Goal: Task Accomplishment & Management: Complete application form

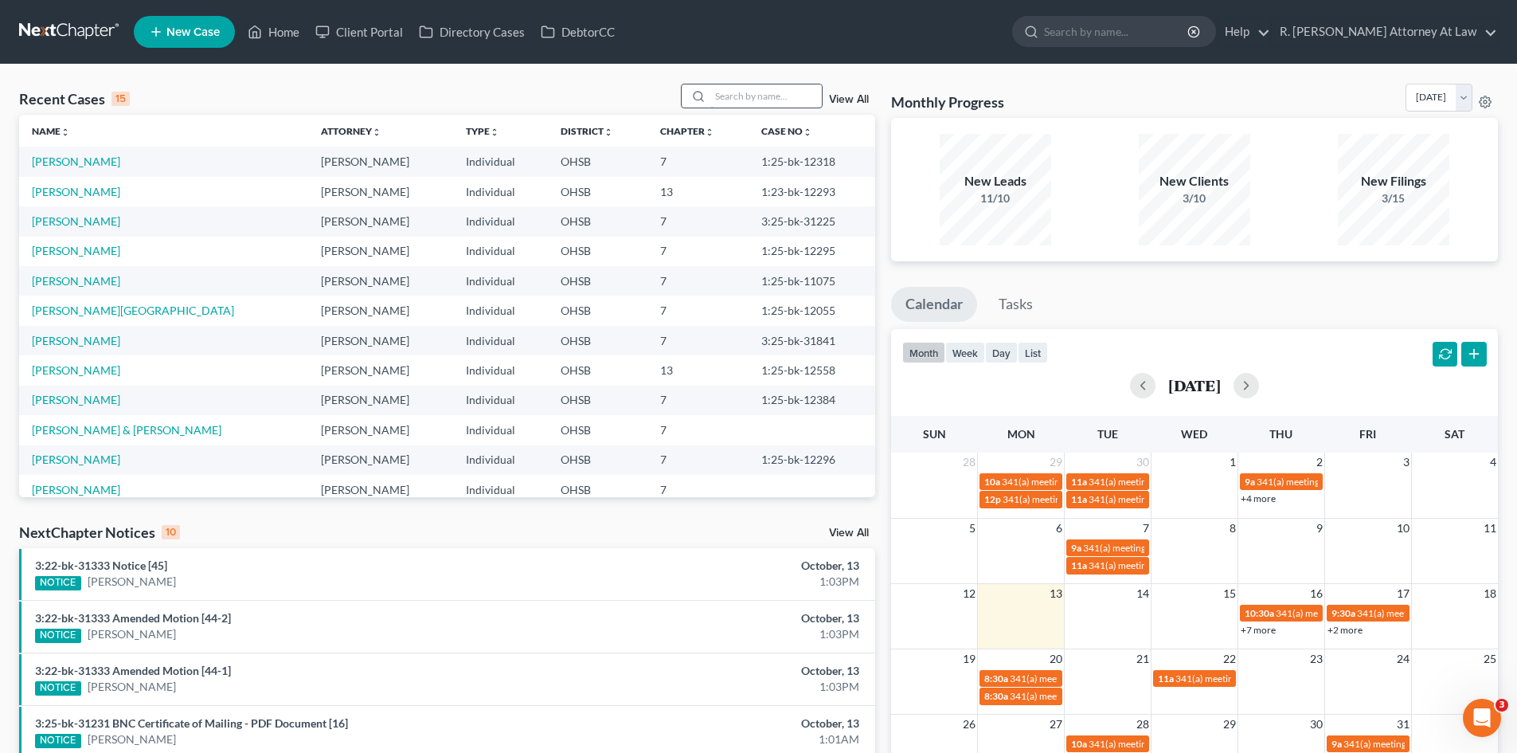
click at [748, 84] on input "search" at bounding box center [765, 95] width 111 height 23
type input "[PERSON_NAME]"
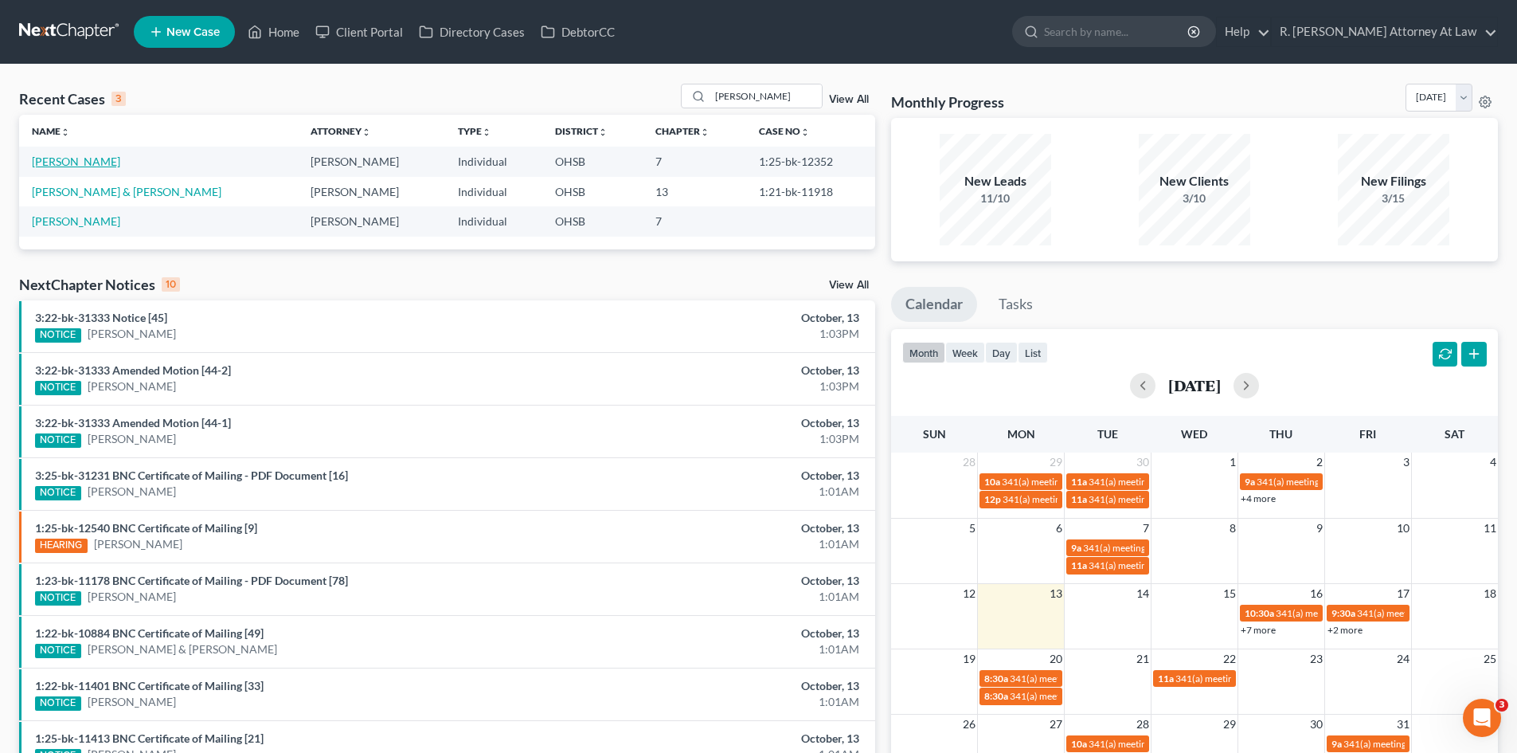
click at [90, 162] on link "[PERSON_NAME]" at bounding box center [76, 161] width 88 height 14
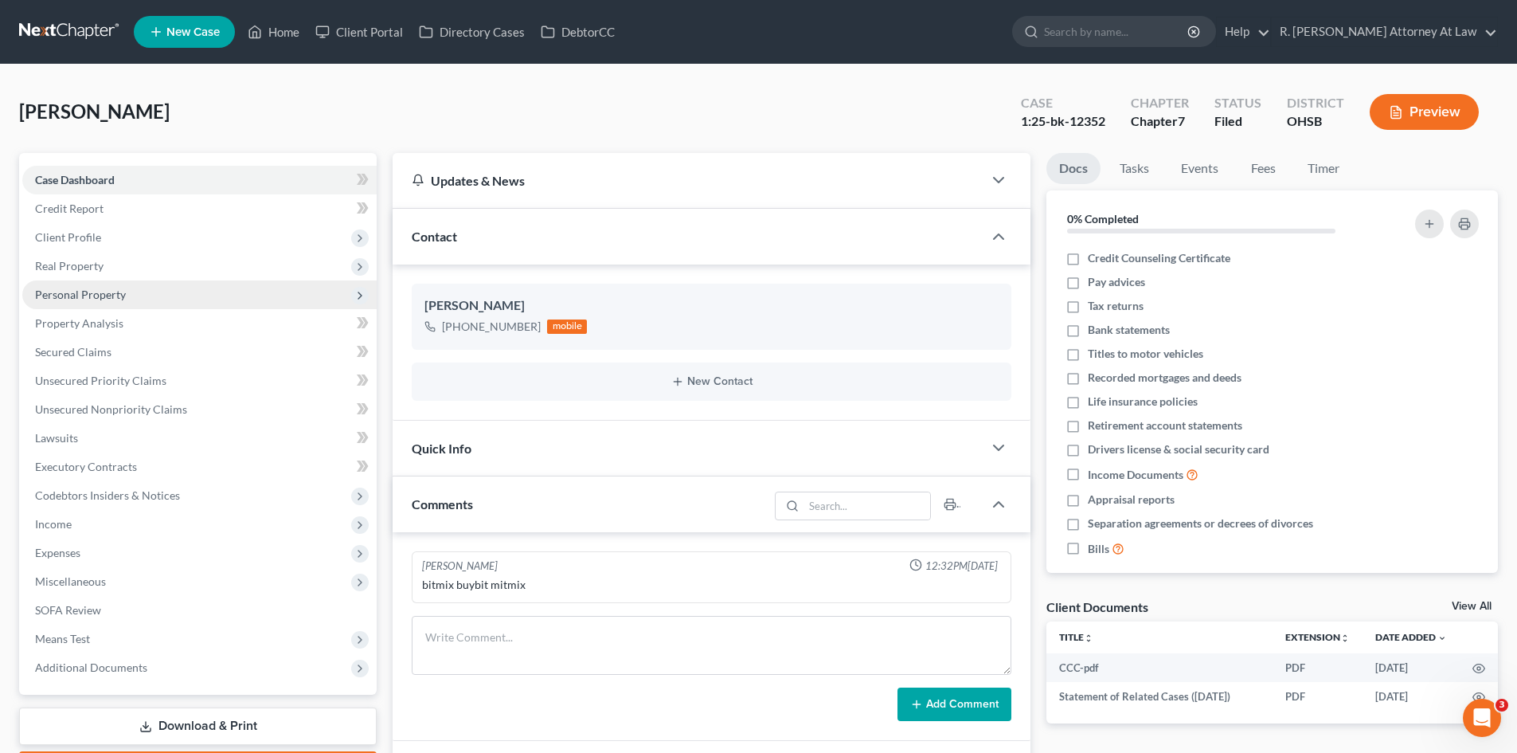
click at [78, 295] on span "Personal Property" at bounding box center [80, 294] width 91 height 14
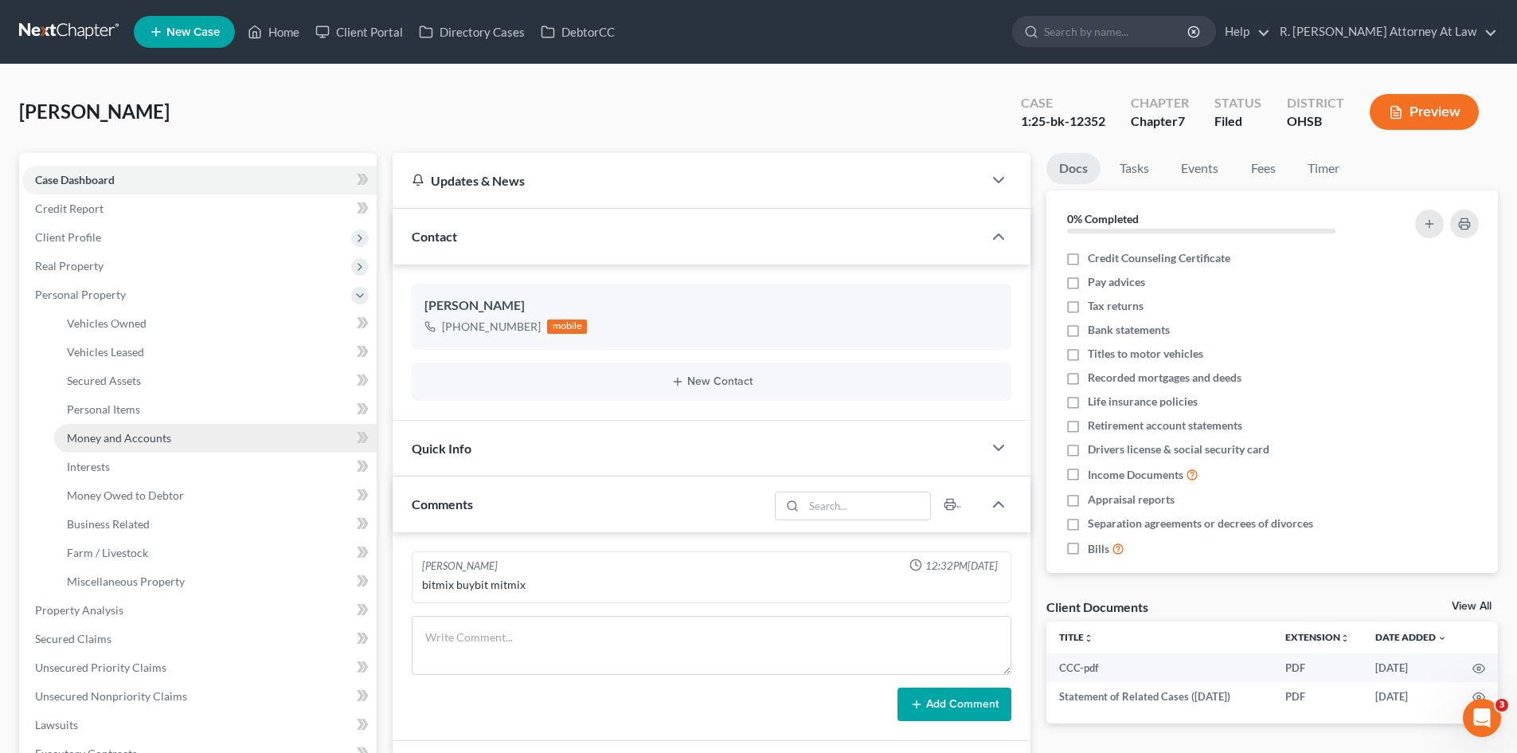
click at [135, 431] on span "Money and Accounts" at bounding box center [119, 438] width 104 height 14
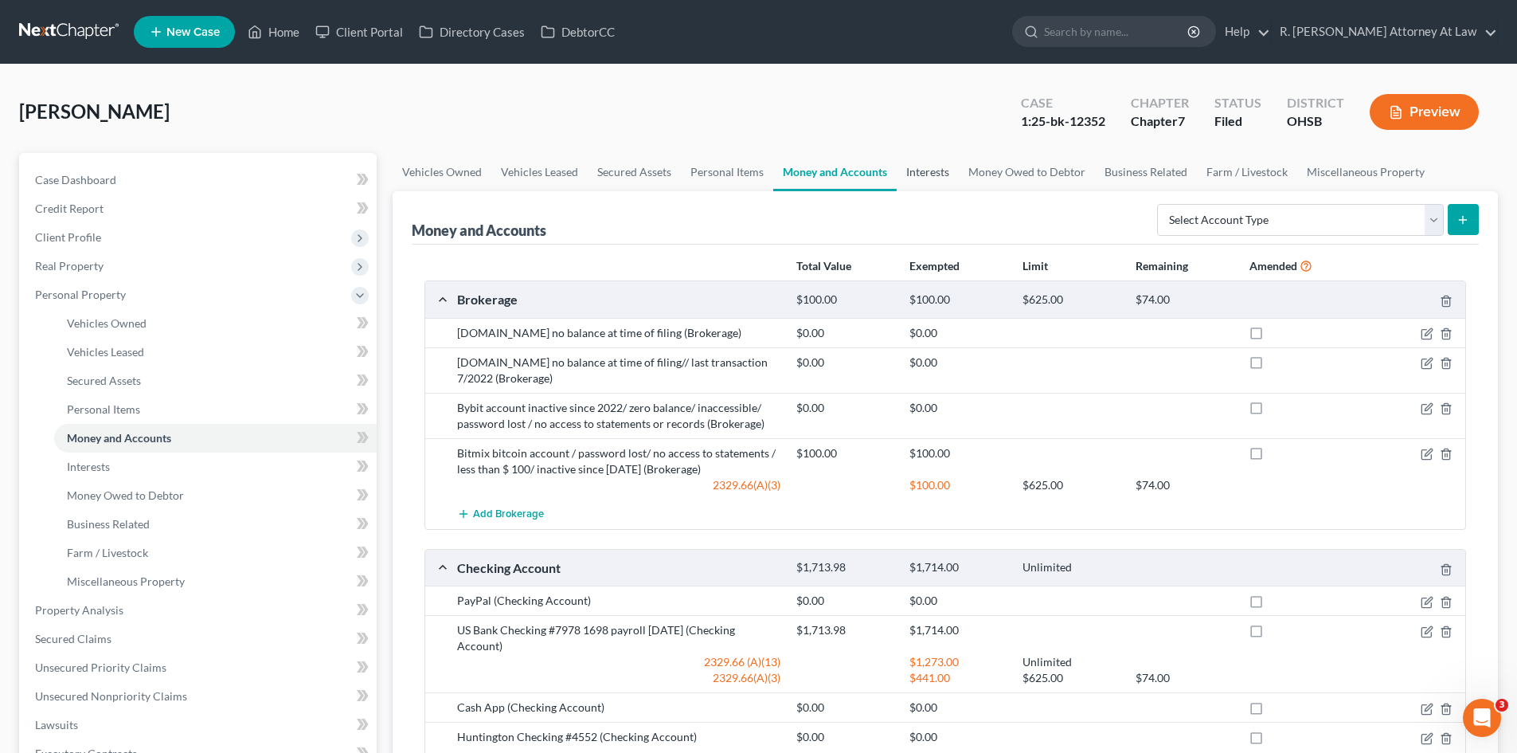
click at [944, 172] on link "Interests" at bounding box center [928, 172] width 62 height 38
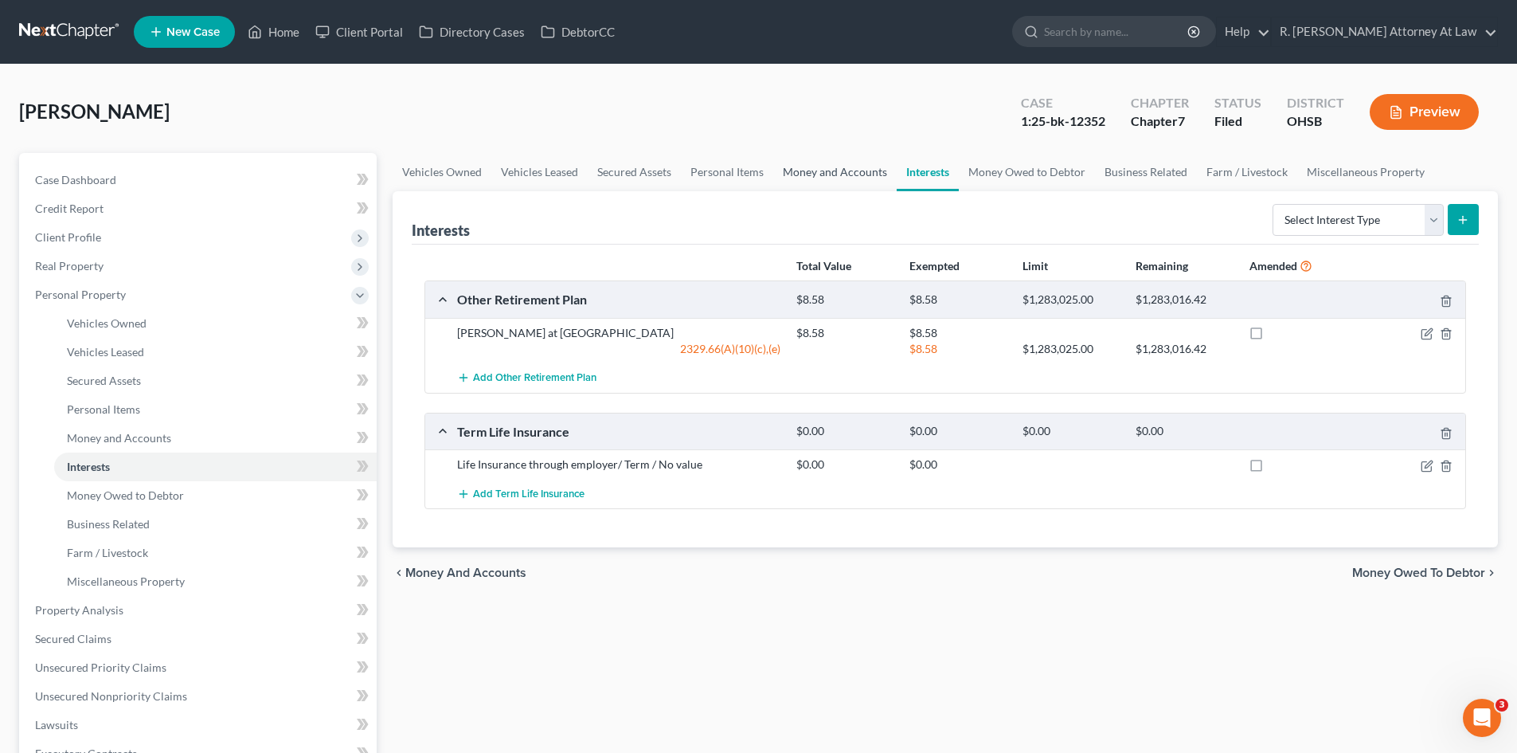
click at [817, 157] on link "Money and Accounts" at bounding box center [834, 172] width 123 height 38
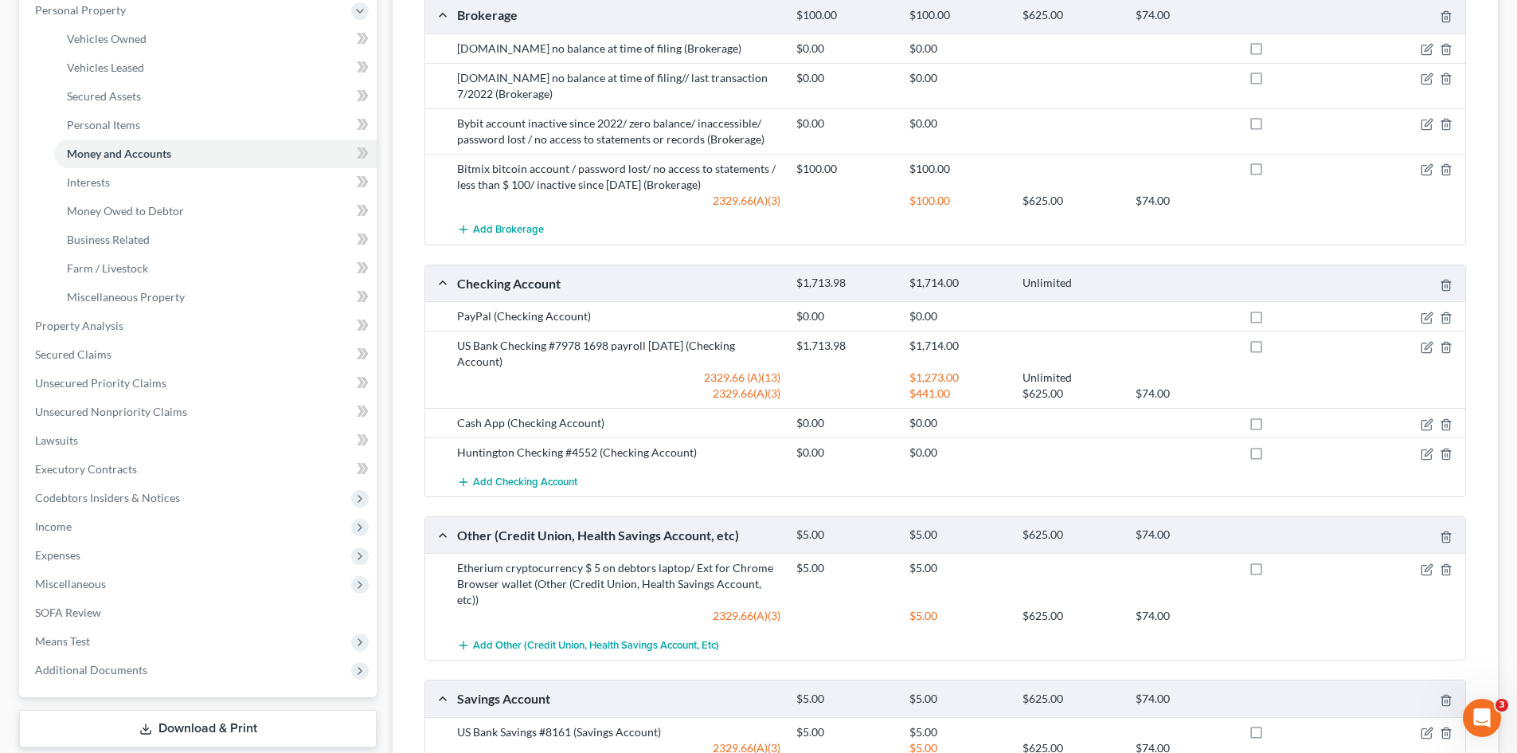
scroll to position [398, 0]
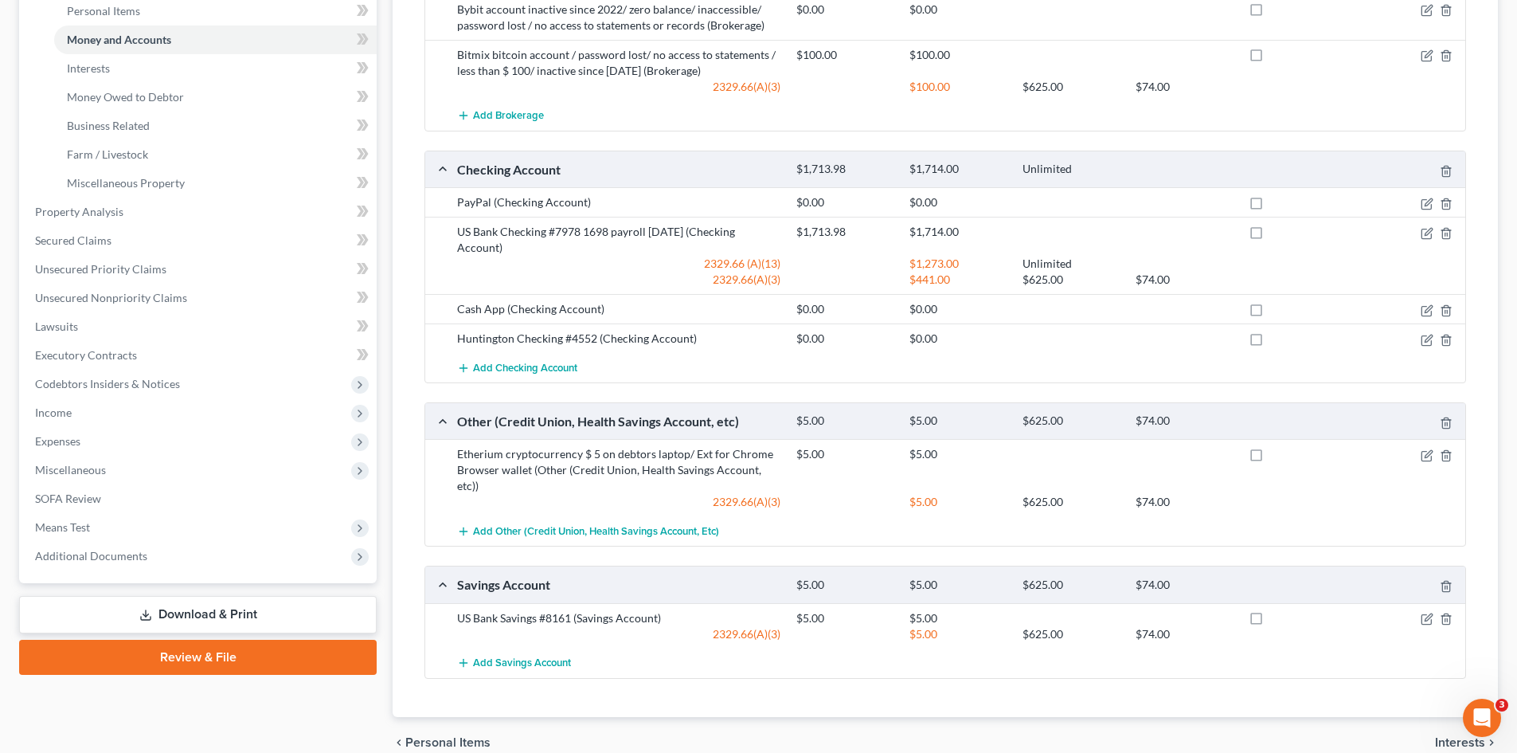
click at [428, 684] on div "Total Value Exempted Limit Remaining Amended Brokerage $100.00 $100.00 $625.00 …" at bounding box center [945, 281] width 1067 height 870
click at [1421, 338] on icon "button" at bounding box center [1426, 340] width 10 height 10
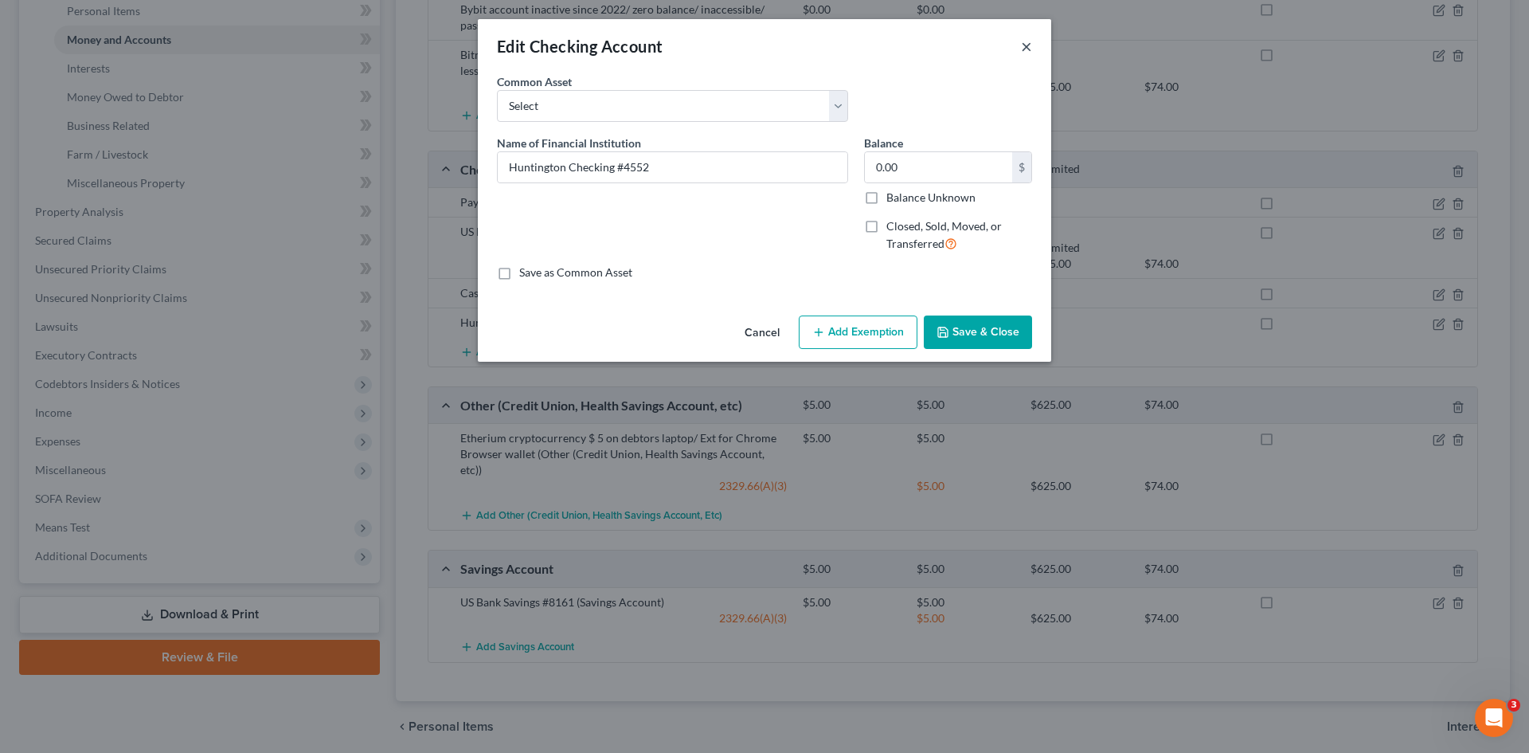
drag, startPoint x: 1023, startPoint y: 51, endPoint x: 989, endPoint y: 51, distance: 34.2
click at [1024, 51] on button "×" at bounding box center [1026, 46] width 11 height 19
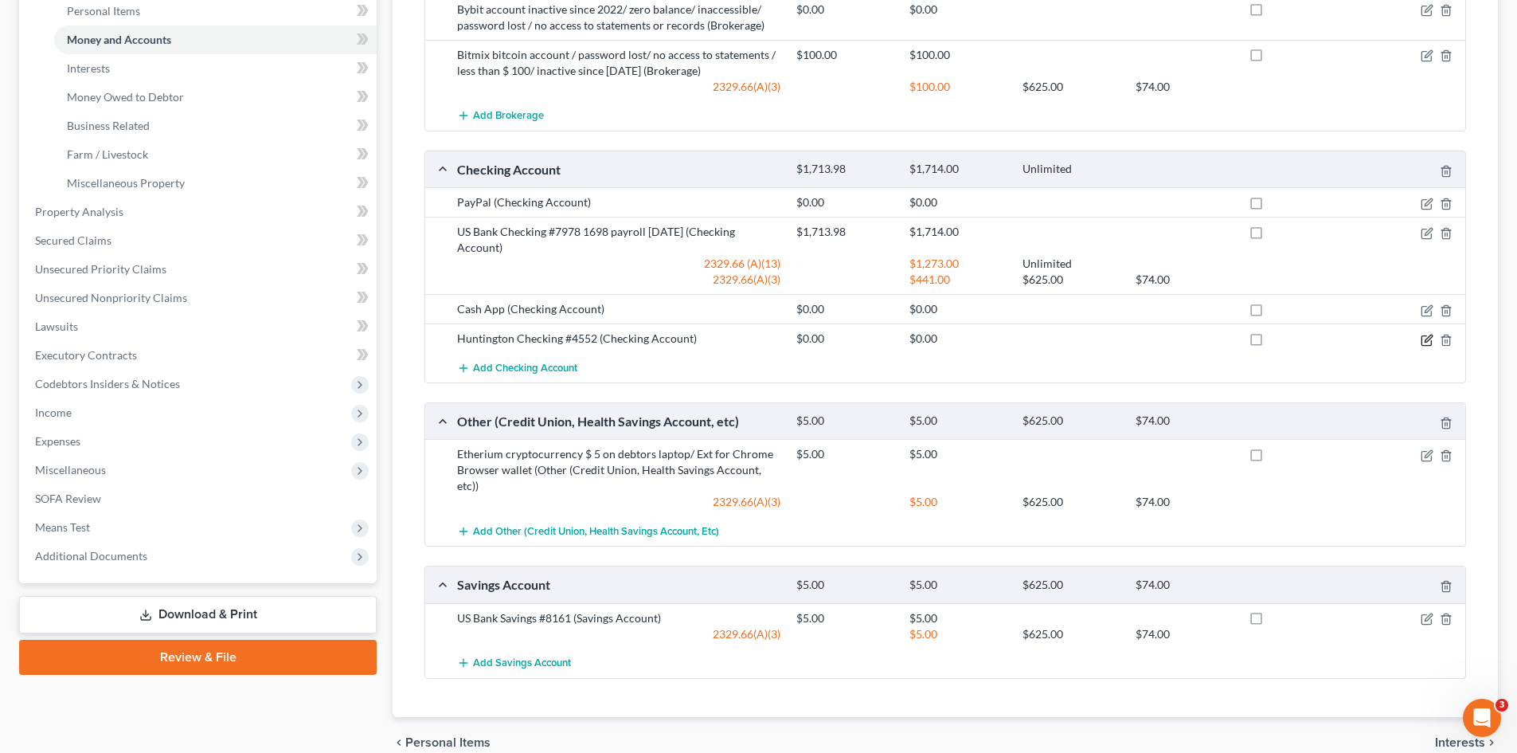
click at [1422, 342] on icon "button" at bounding box center [1427, 340] width 13 height 13
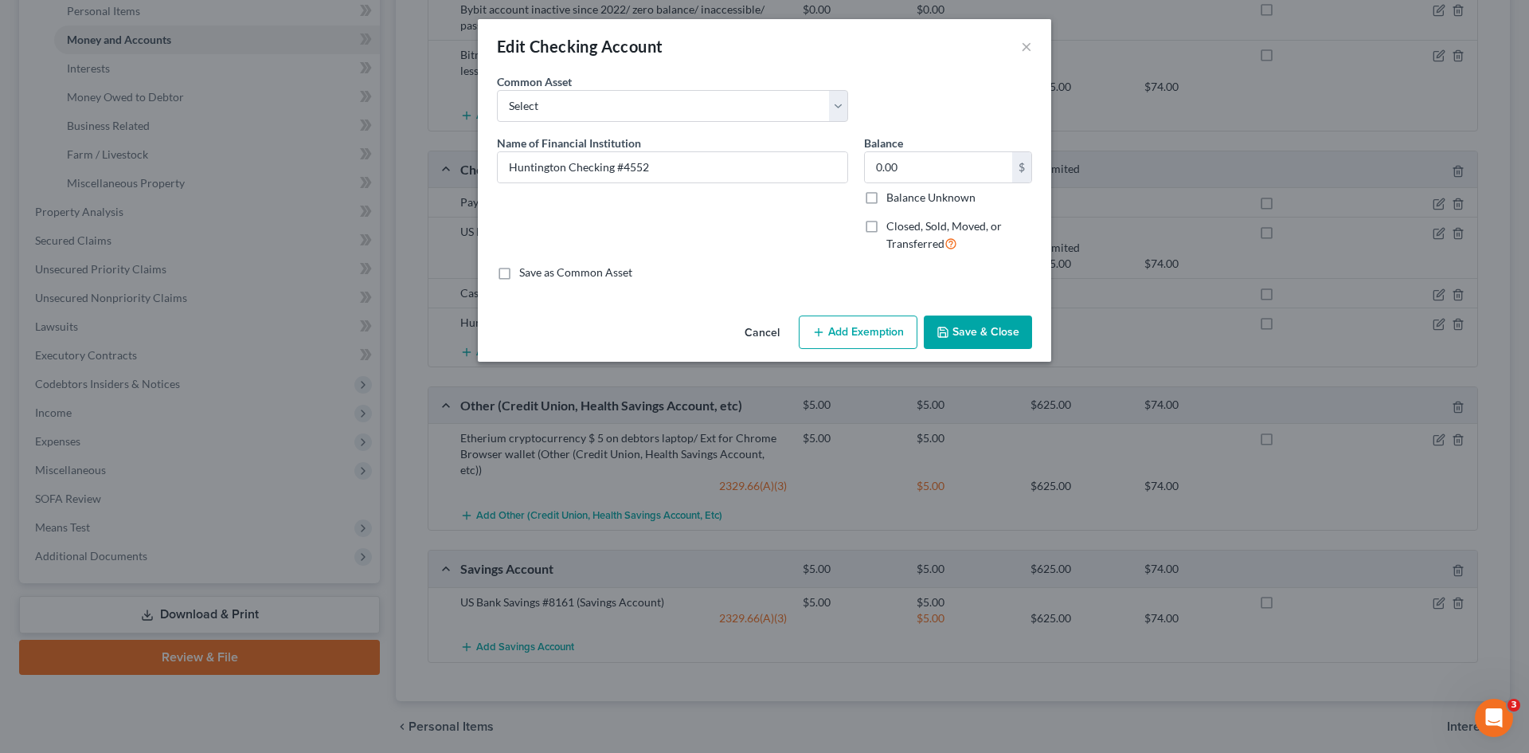
click at [1034, 51] on div "Edit Checking Account ×" at bounding box center [764, 46] width 573 height 54
click at [1032, 51] on div "Edit Checking Account ×" at bounding box center [764, 46] width 573 height 54
drag, startPoint x: 1026, startPoint y: 49, endPoint x: 1038, endPoint y: 71, distance: 24.9
click at [1027, 49] on button "×" at bounding box center [1026, 46] width 11 height 19
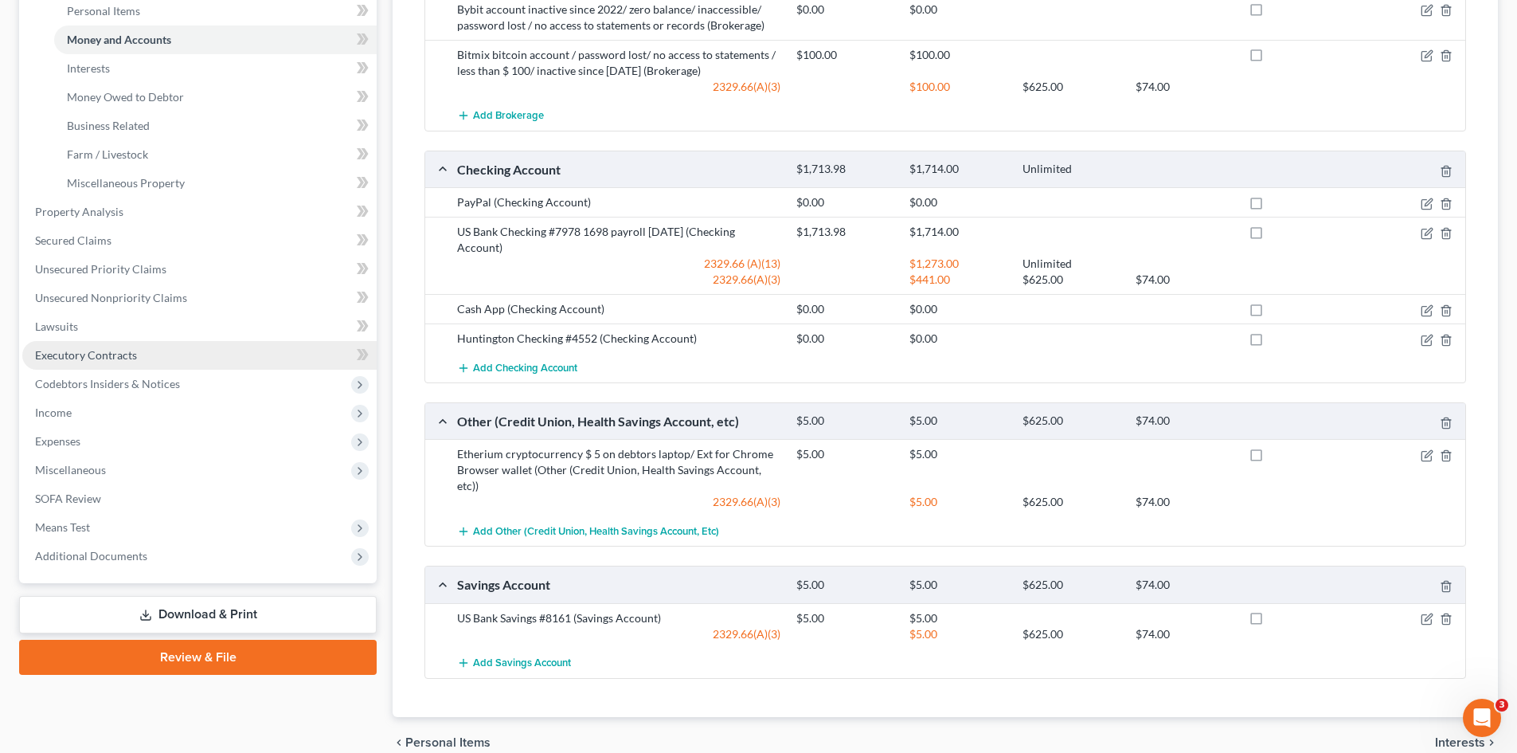
scroll to position [0, 0]
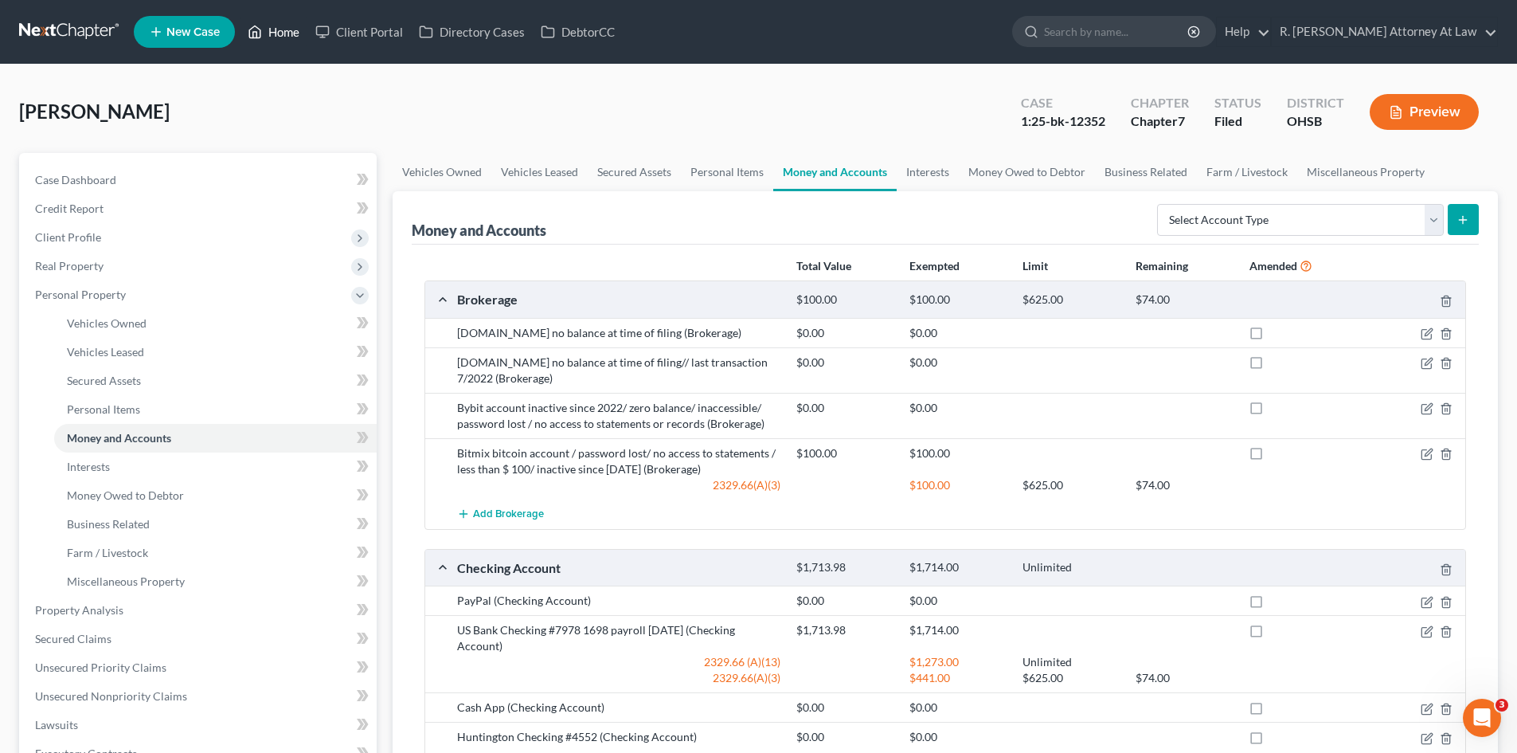
click at [277, 36] on link "Home" at bounding box center [274, 32] width 68 height 29
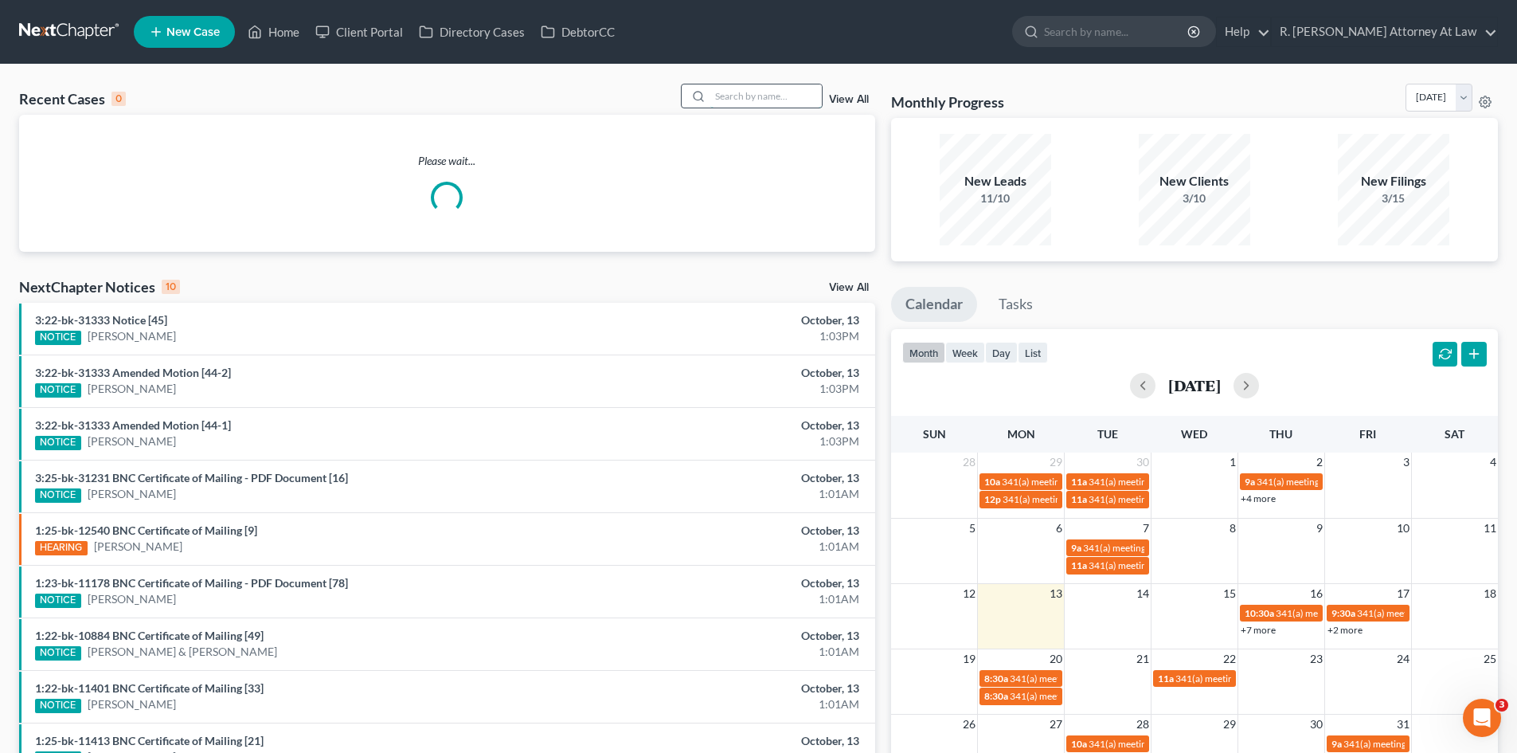
click at [773, 100] on input "search" at bounding box center [765, 95] width 111 height 23
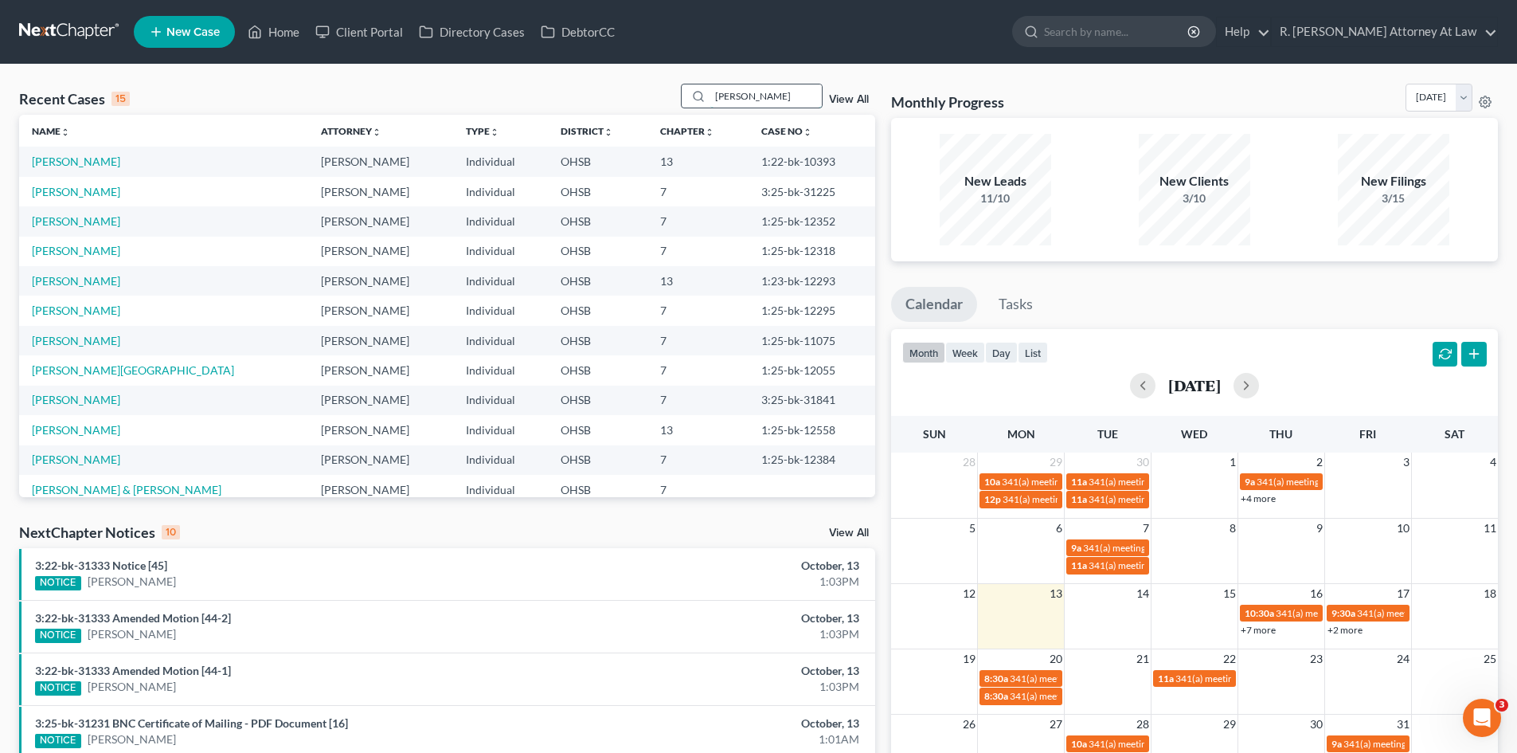
type input "[PERSON_NAME]"
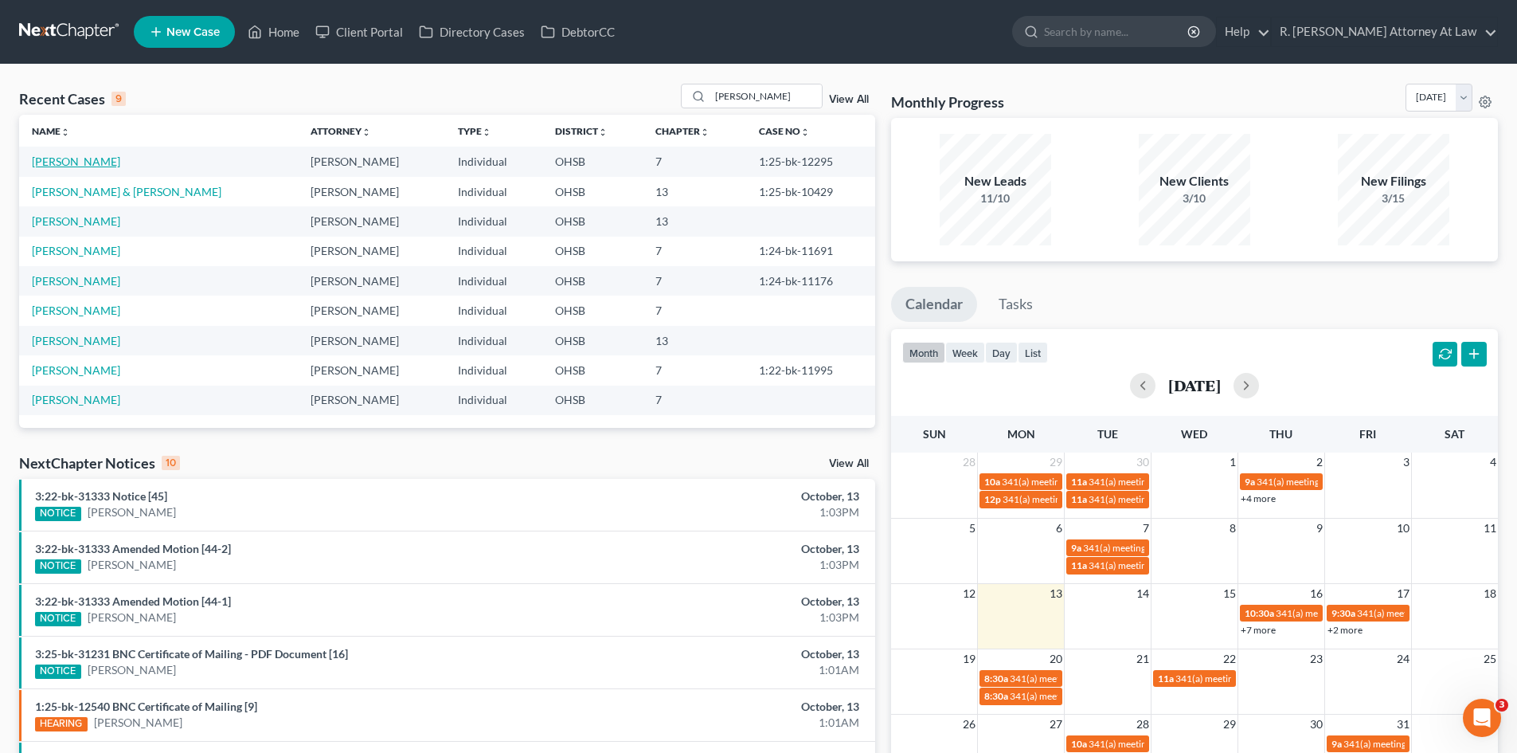
click at [40, 164] on link "[PERSON_NAME]" at bounding box center [76, 161] width 88 height 14
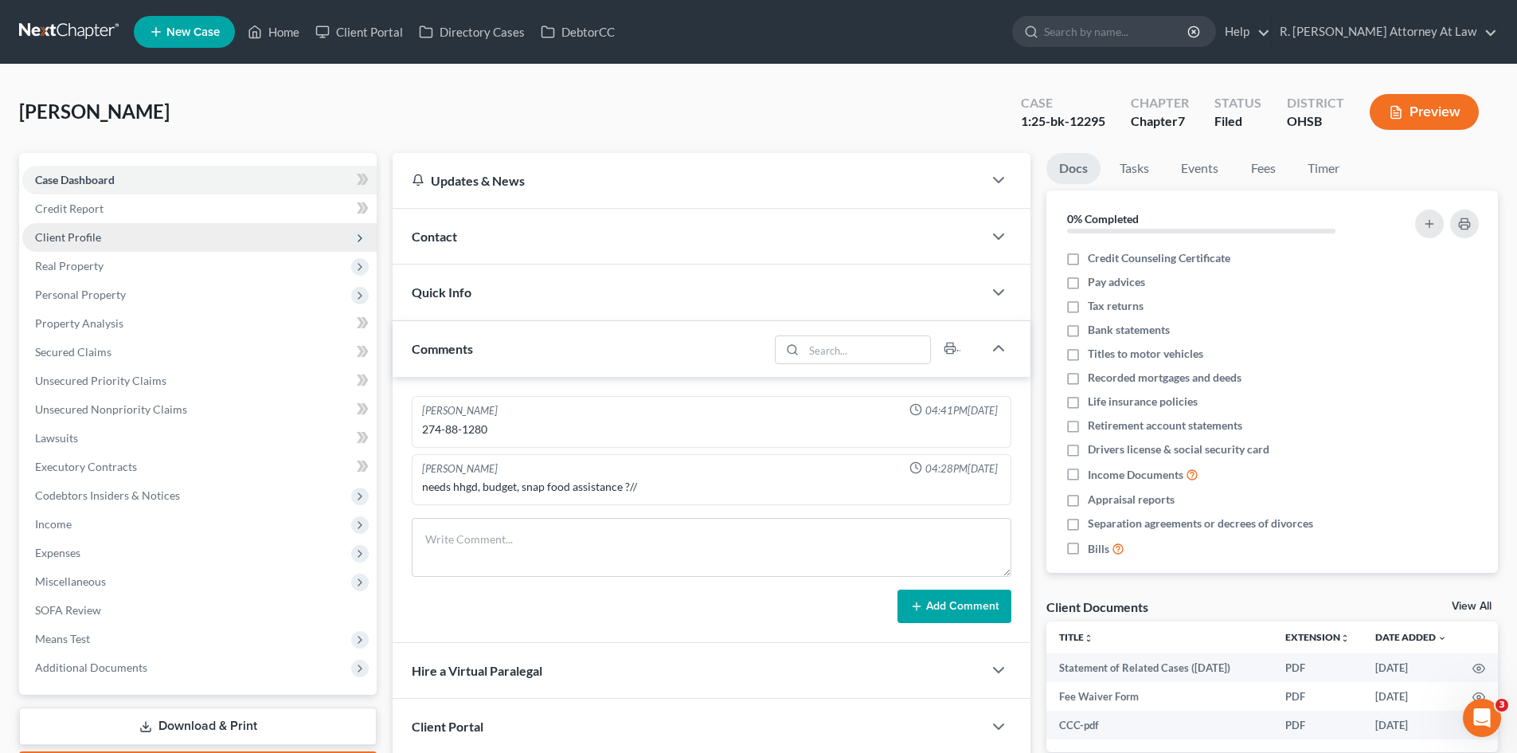
click at [84, 231] on span "Client Profile" at bounding box center [68, 237] width 66 height 14
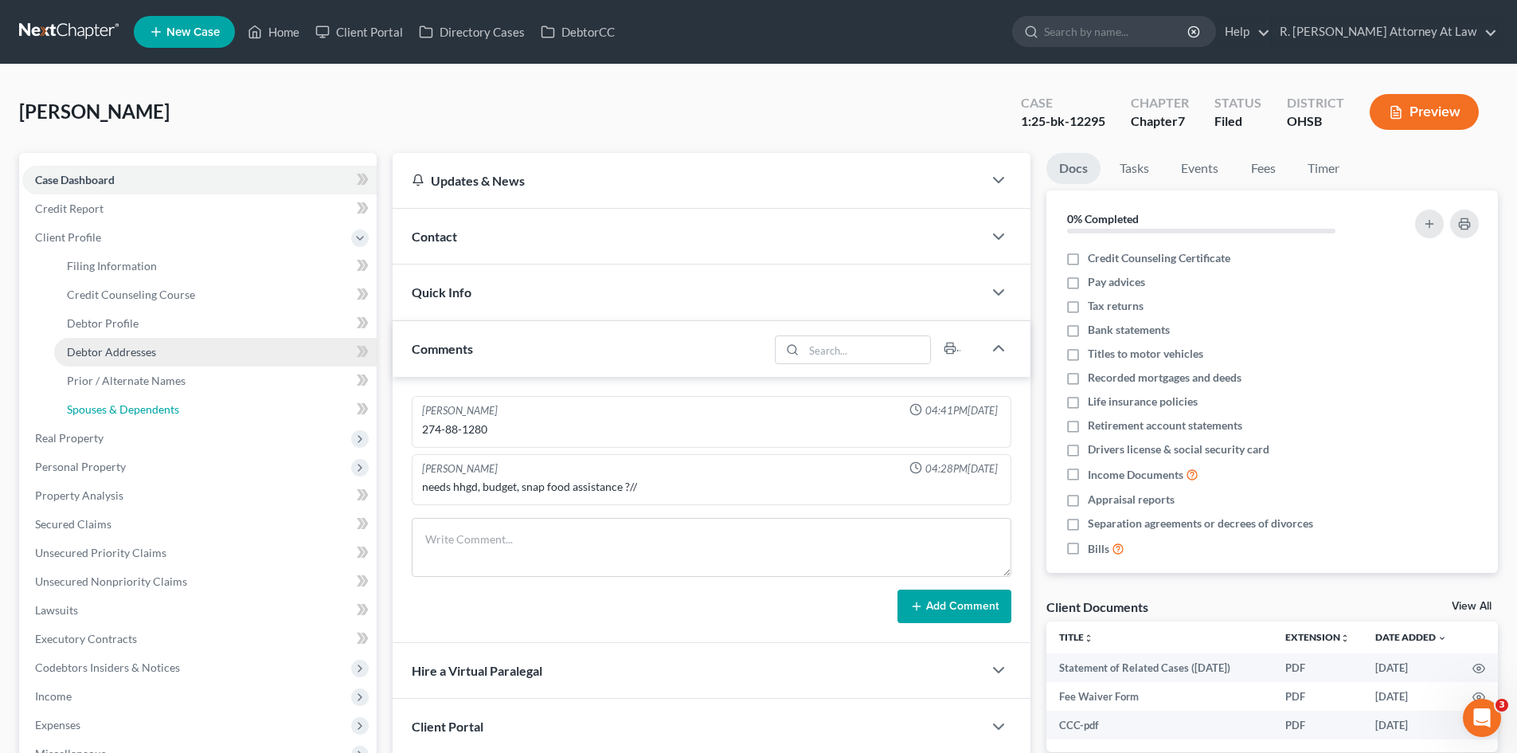
drag, startPoint x: 143, startPoint y: 402, endPoint x: 337, endPoint y: 358, distance: 198.6
click at [142, 402] on span "Spouses & Dependents" at bounding box center [123, 409] width 112 height 14
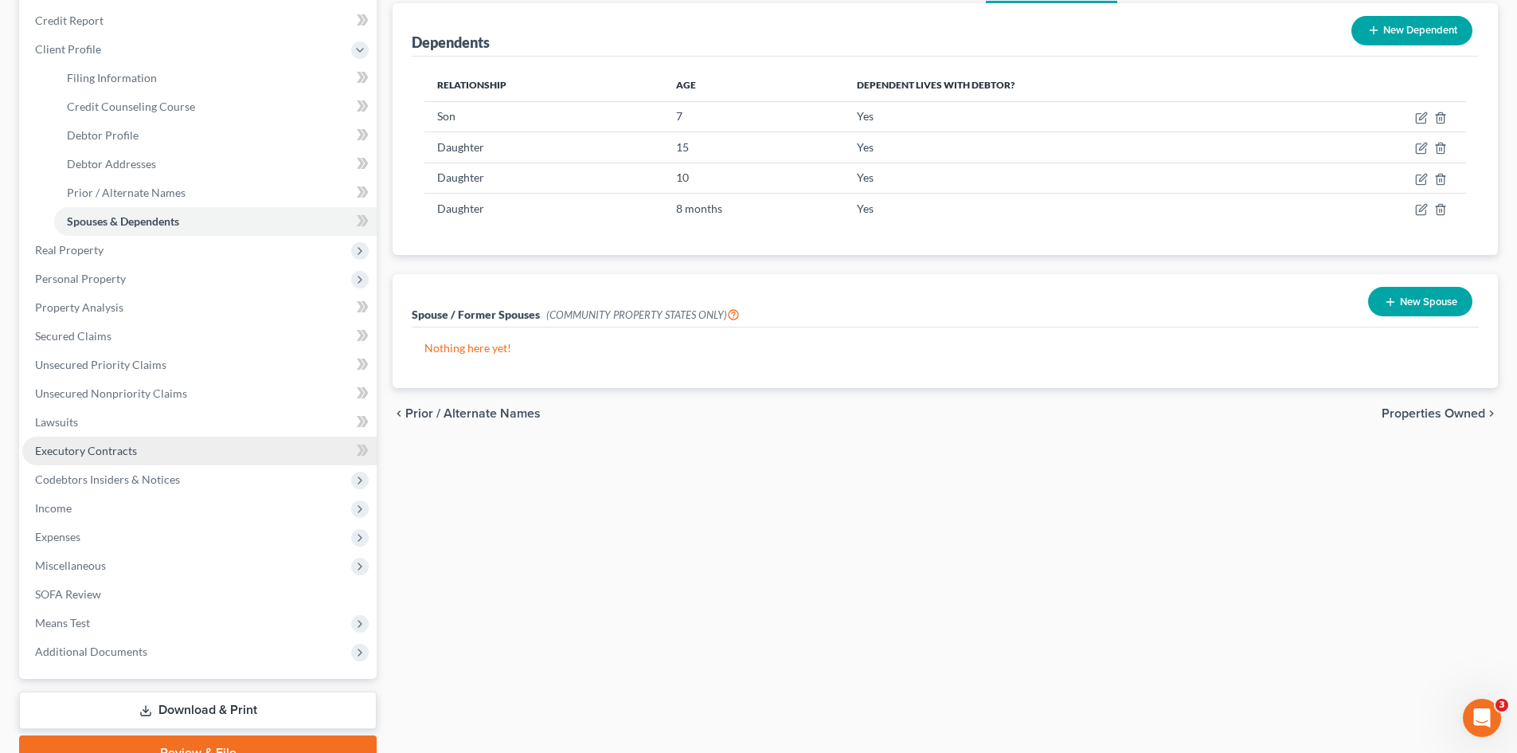
scroll to position [159, 0]
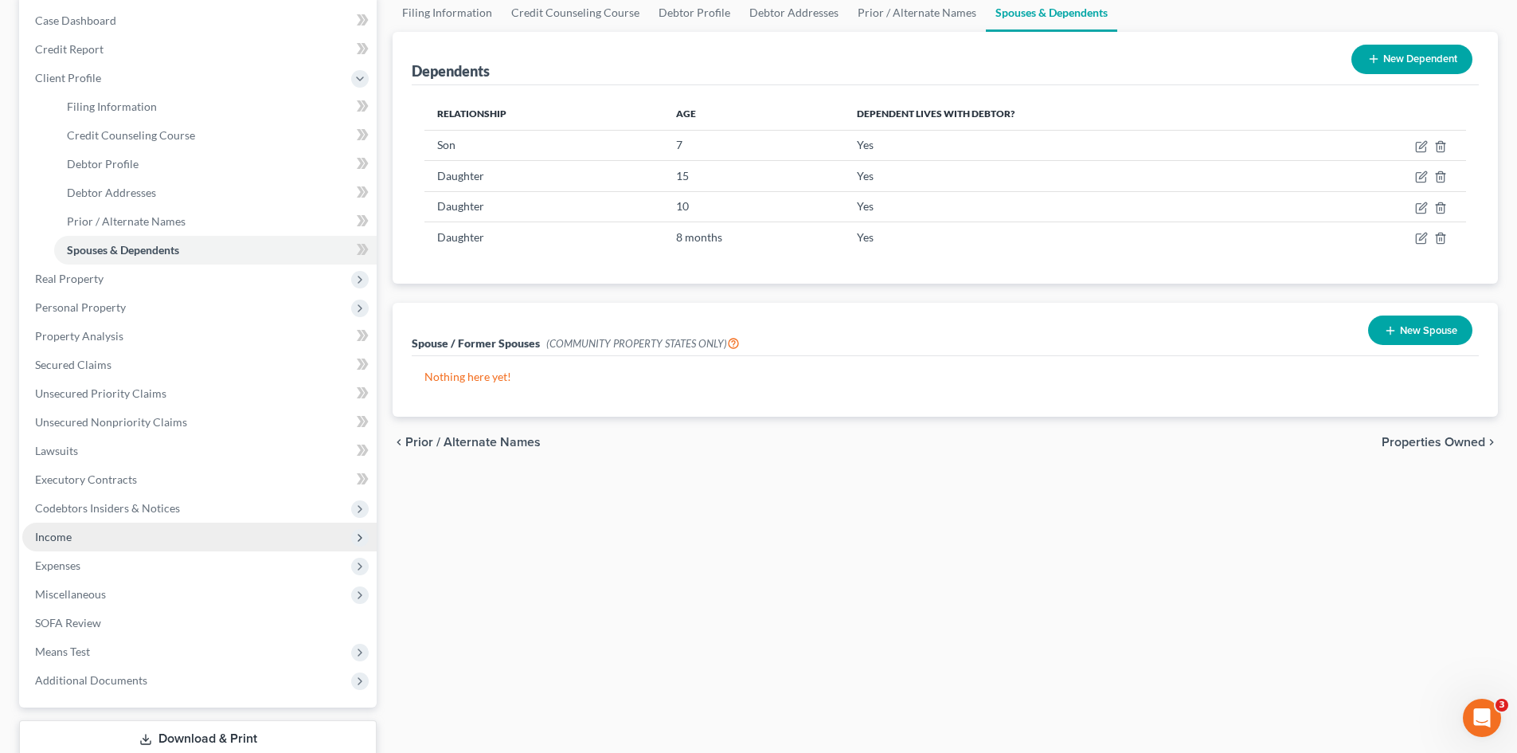
click at [75, 541] on span "Income" at bounding box center [199, 536] width 354 height 29
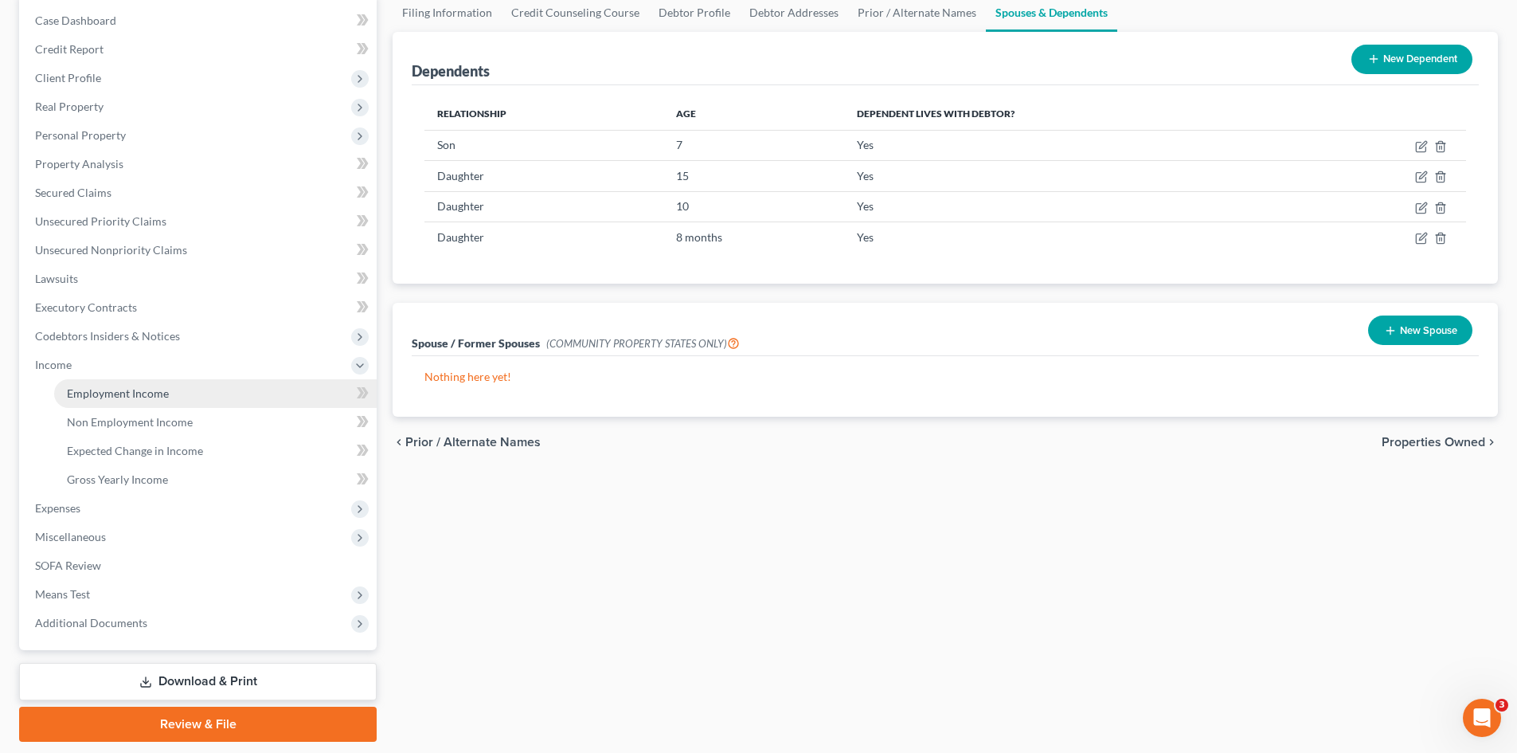
click at [102, 401] on link "Employment Income" at bounding box center [215, 393] width 323 height 29
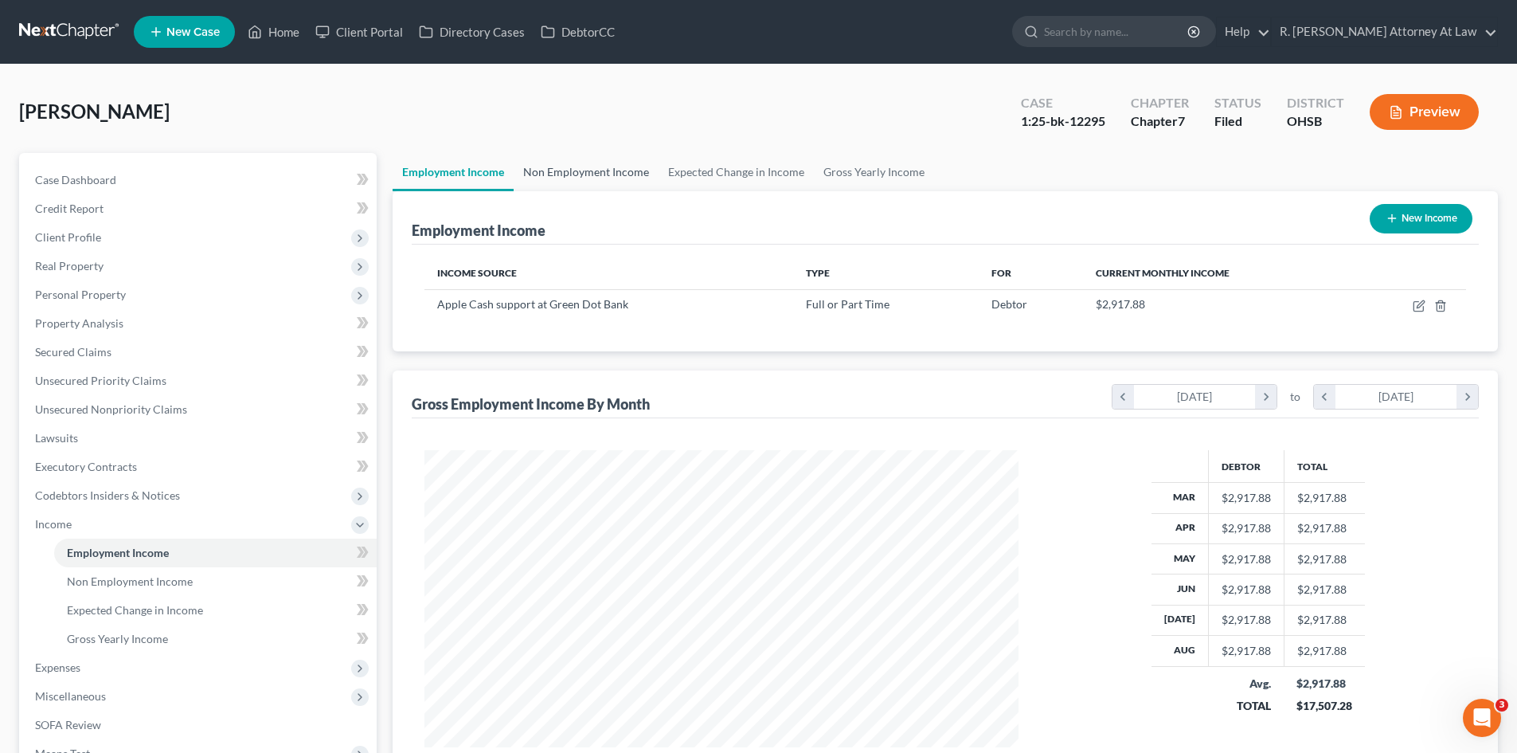
scroll to position [297, 626]
click at [569, 169] on link "Non Employment Income" at bounding box center [586, 172] width 145 height 38
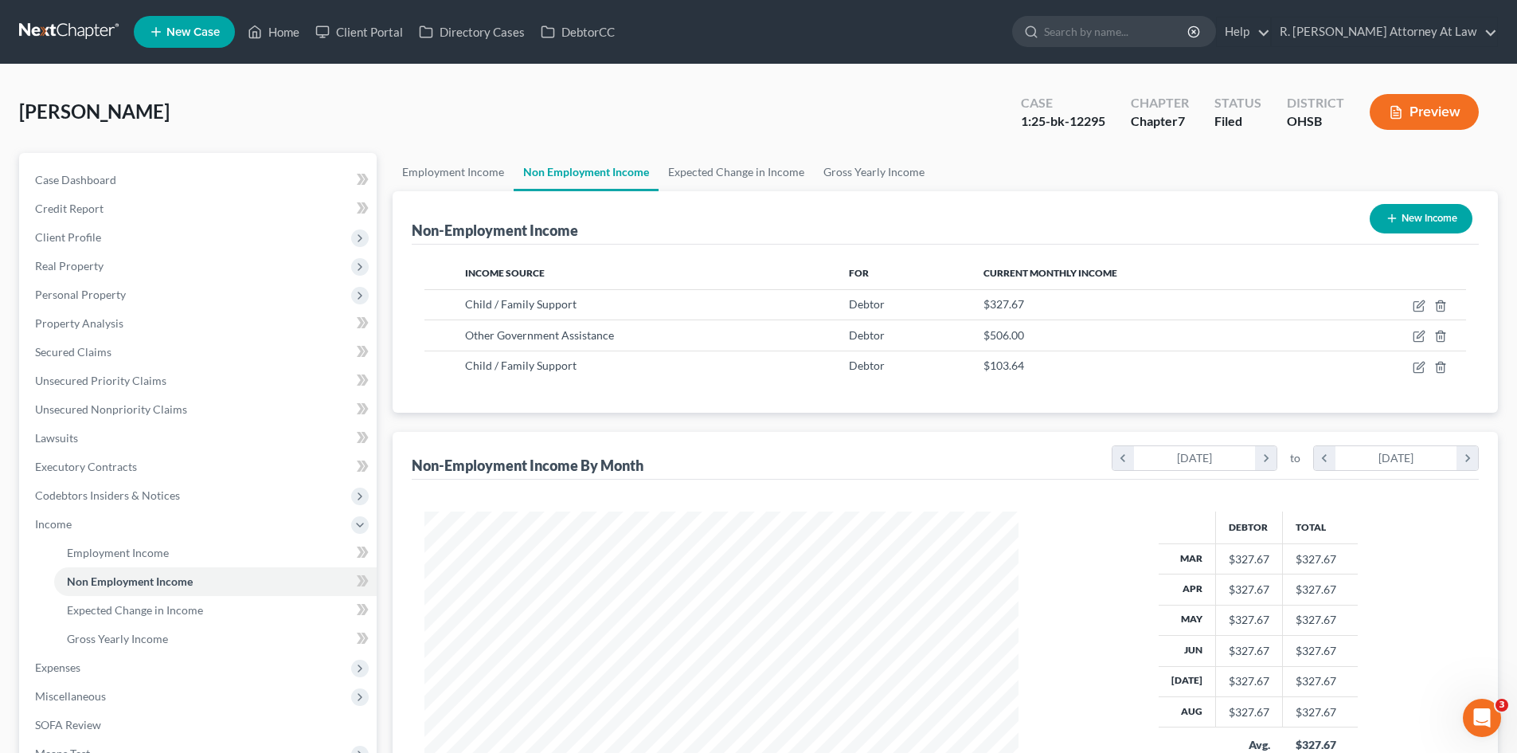
scroll to position [297, 626]
click at [83, 244] on span "Client Profile" at bounding box center [199, 237] width 354 height 29
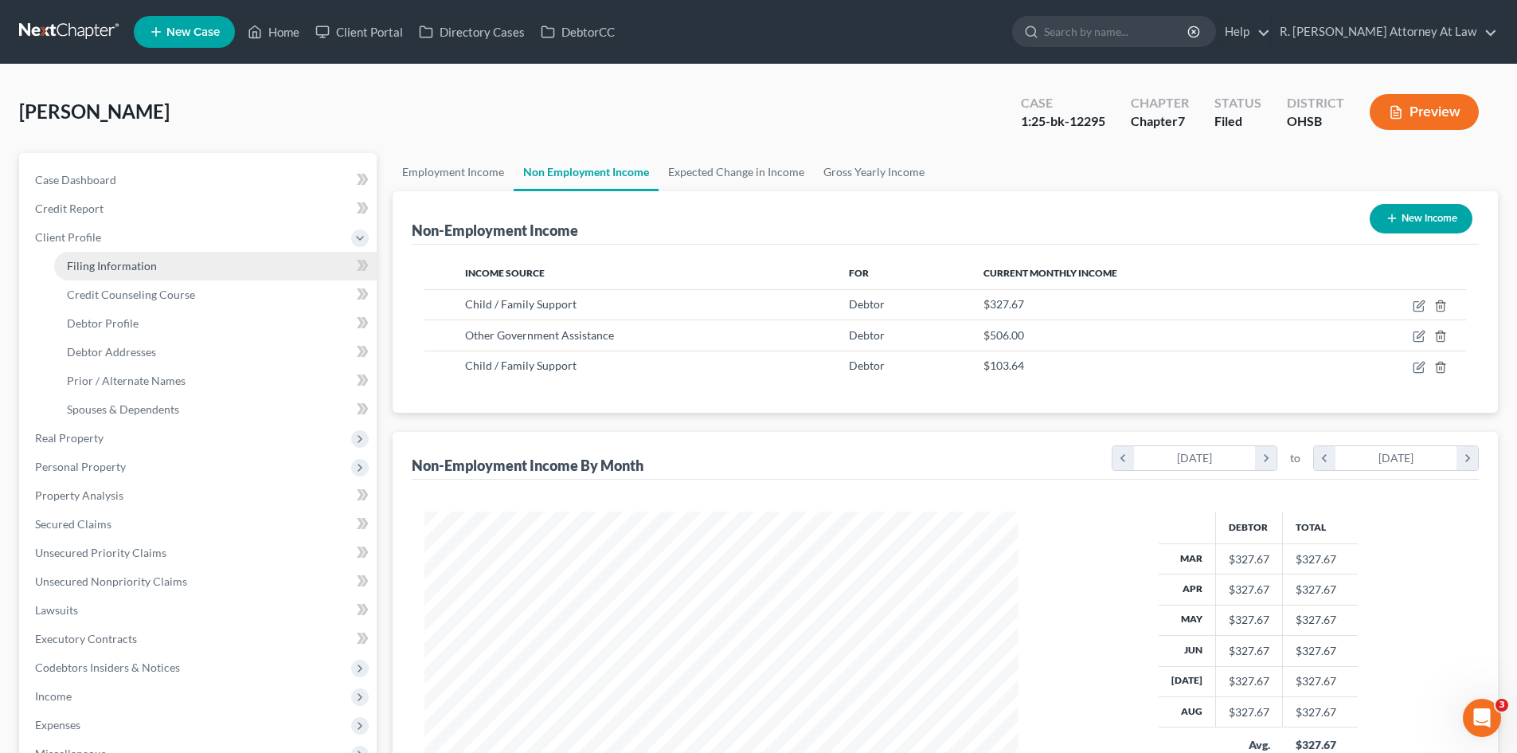
click at [108, 264] on span "Filing Information" at bounding box center [112, 266] width 90 height 14
select select "1"
select select "0"
select select "62"
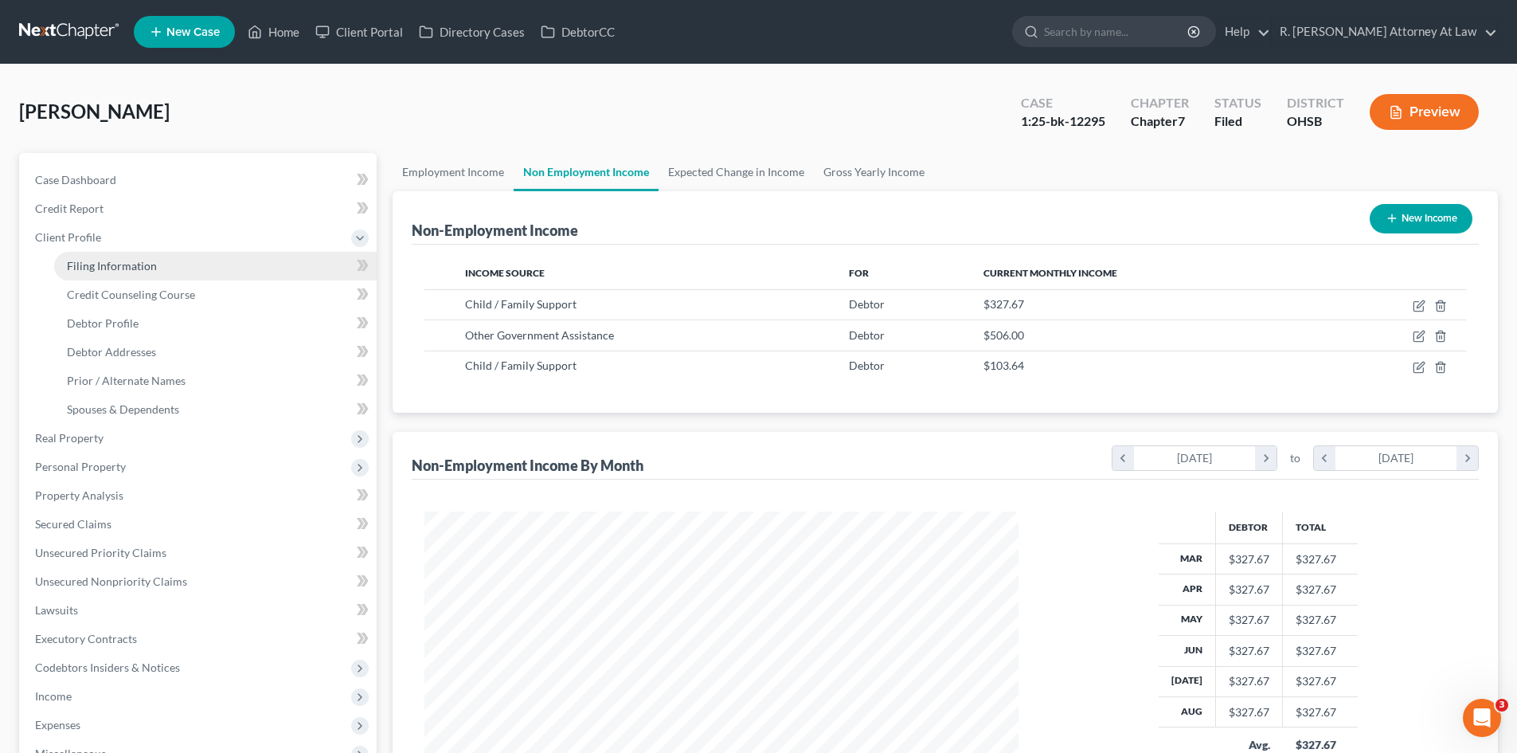
select select "0"
select select "36"
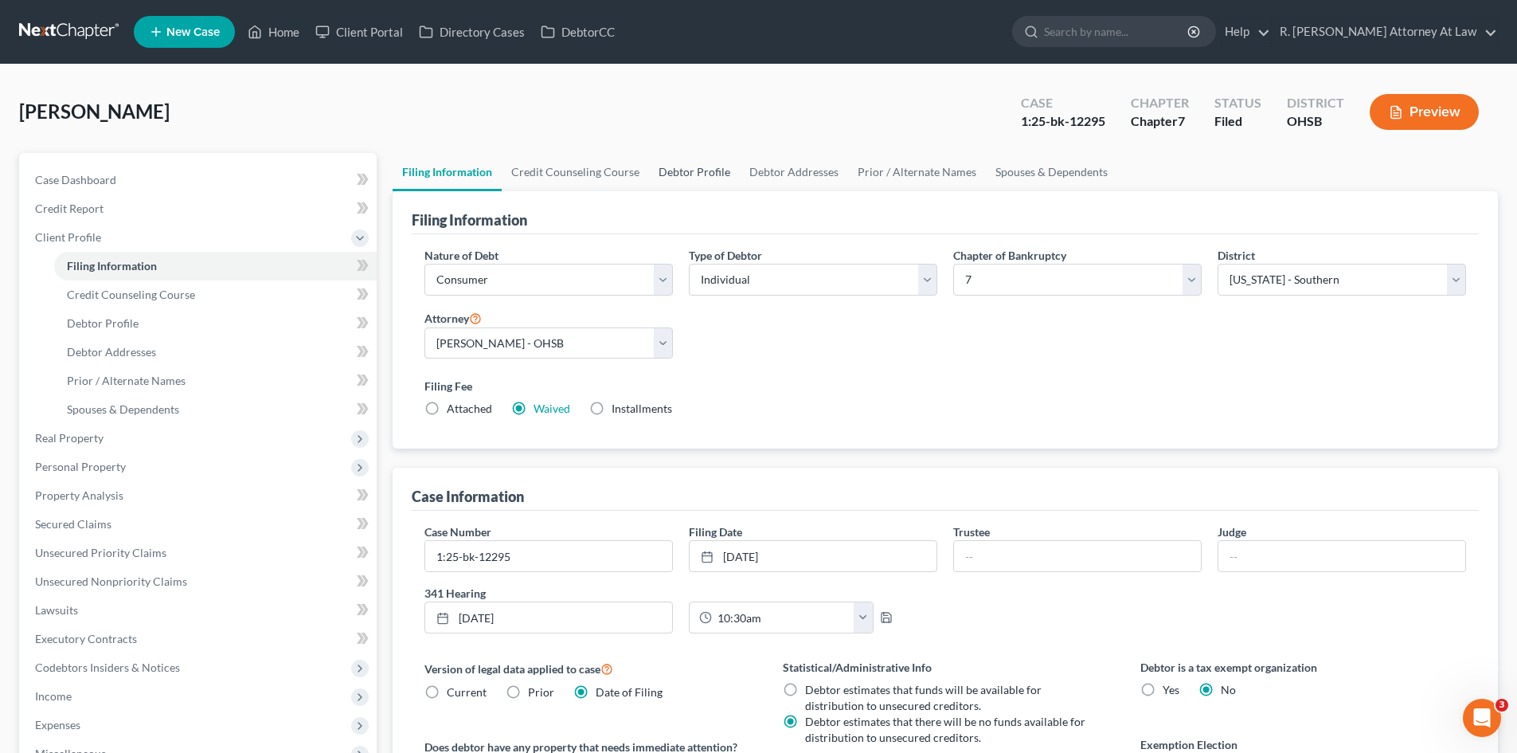
click at [682, 170] on link "Debtor Profile" at bounding box center [694, 172] width 91 height 38
select select "0"
select select "4"
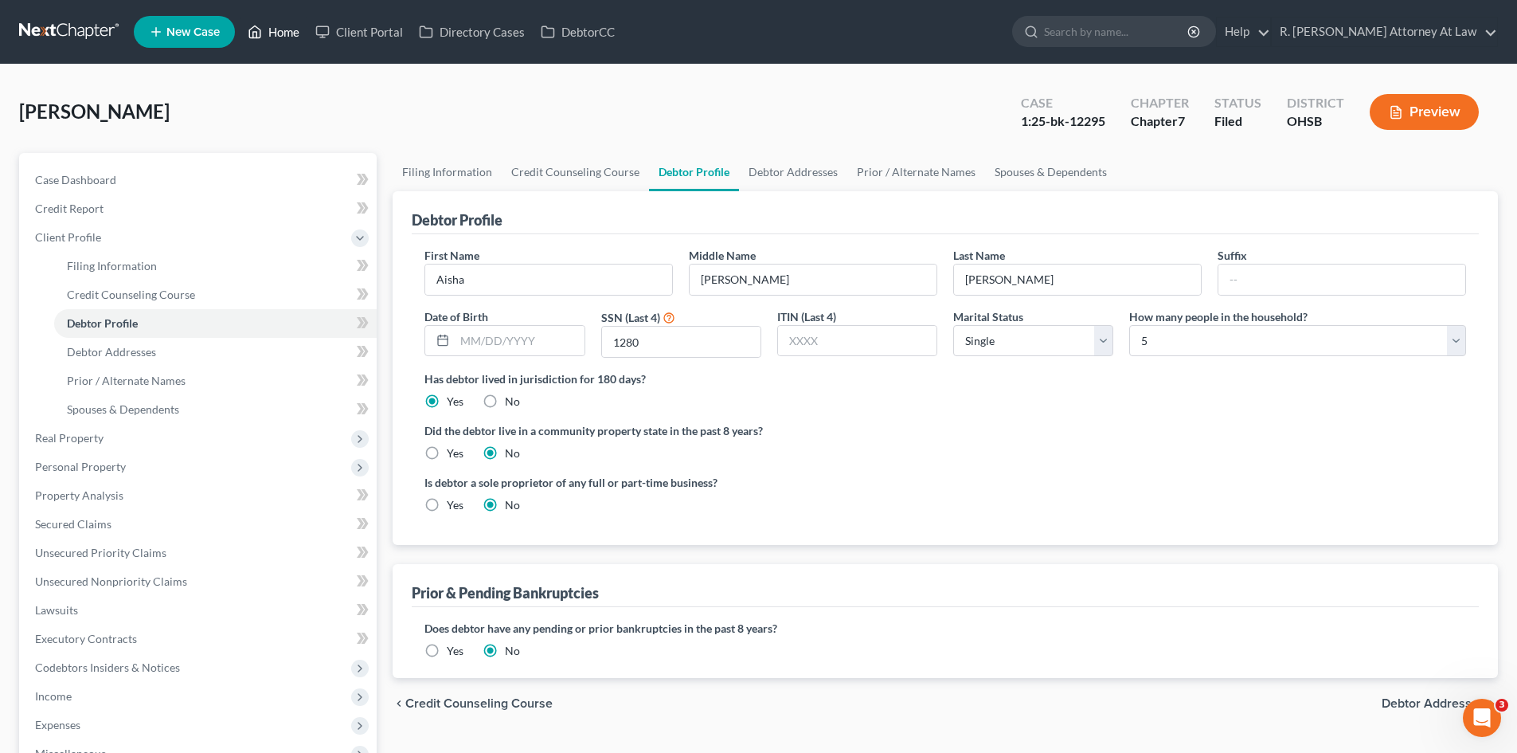
click at [277, 36] on link "Home" at bounding box center [274, 32] width 68 height 29
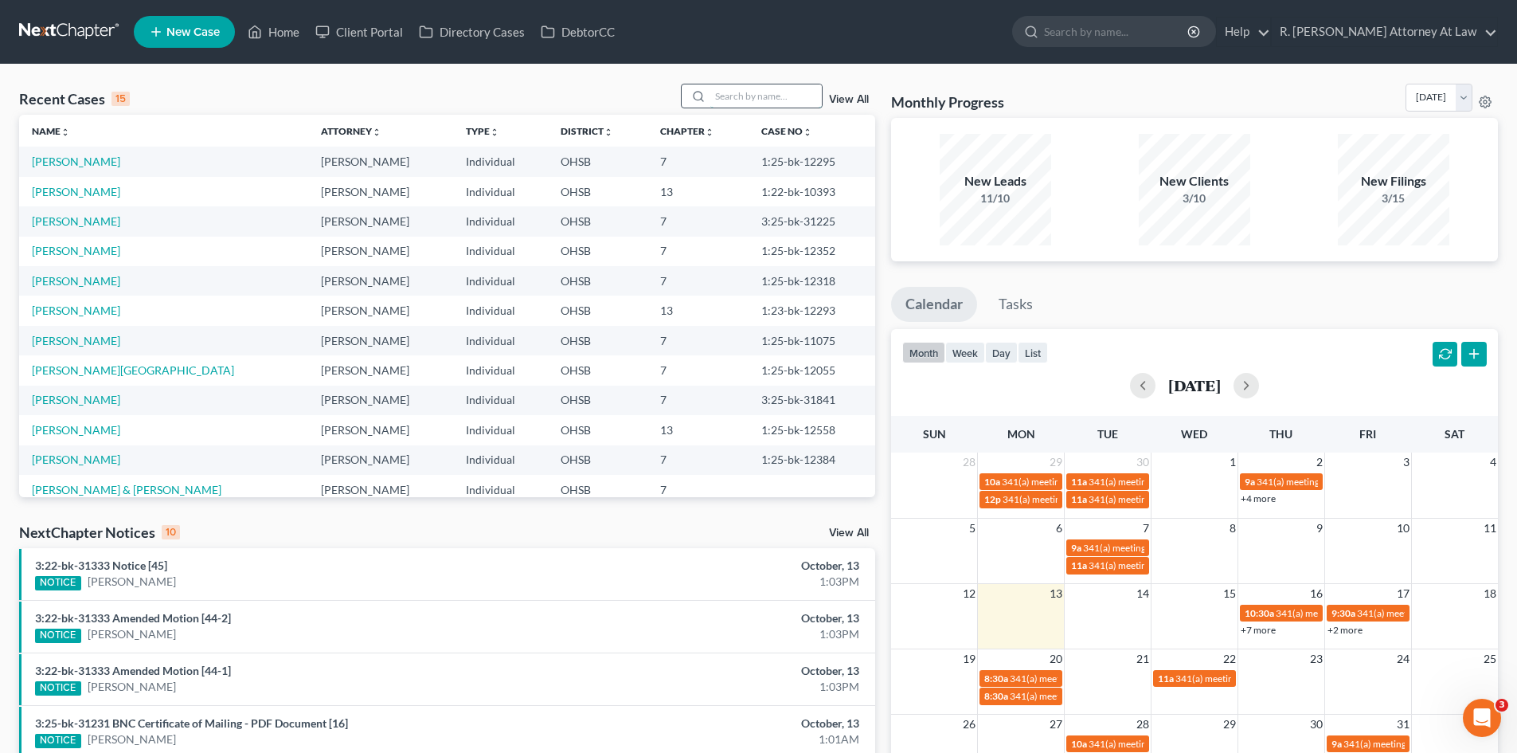
drag, startPoint x: 768, startPoint y: 95, endPoint x: 760, endPoint y: 100, distance: 9.7
click at [767, 95] on input "search" at bounding box center [765, 95] width 111 height 23
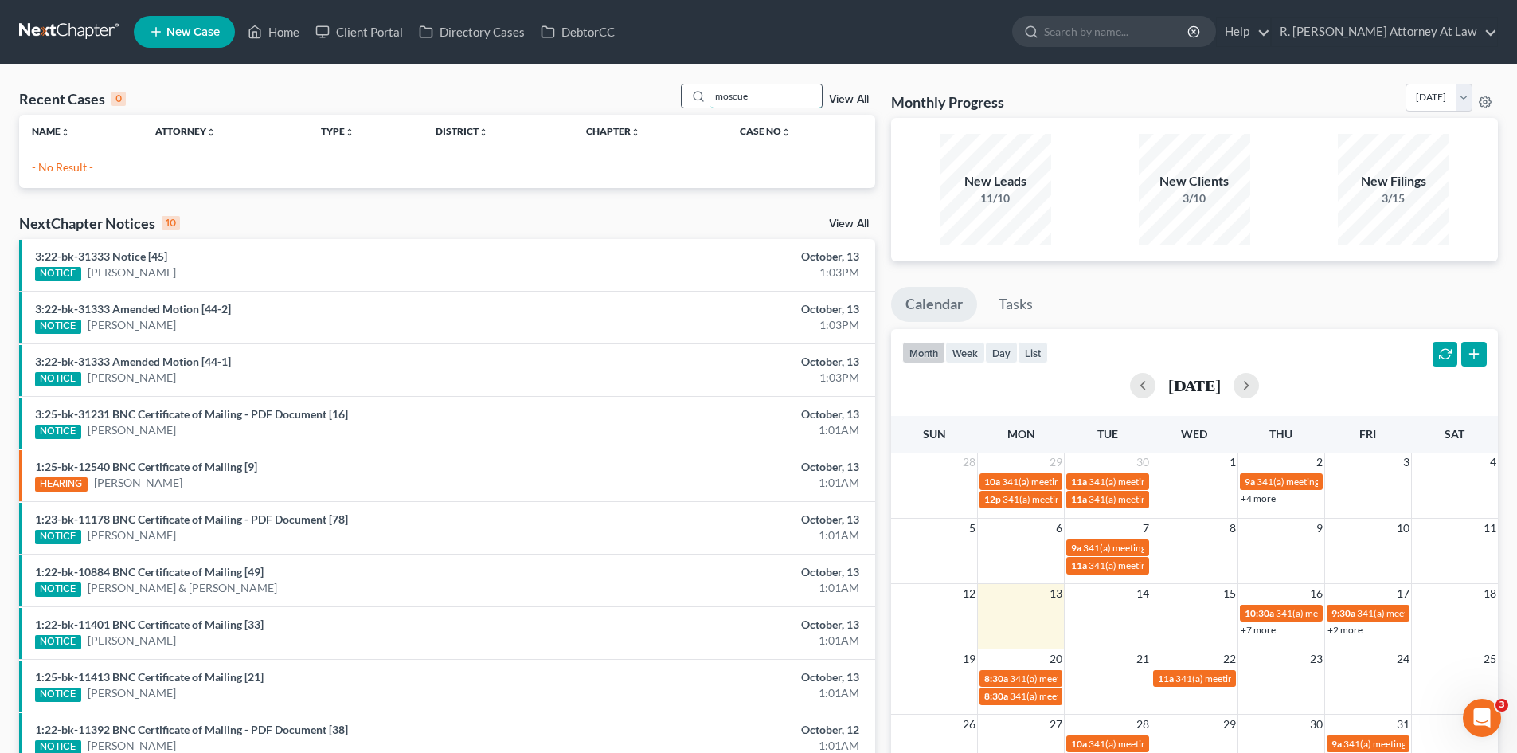
drag, startPoint x: 760, startPoint y: 100, endPoint x: 687, endPoint y: 100, distance: 72.5
click at [688, 100] on div "moscue" at bounding box center [752, 96] width 142 height 25
type input "[PERSON_NAME]"
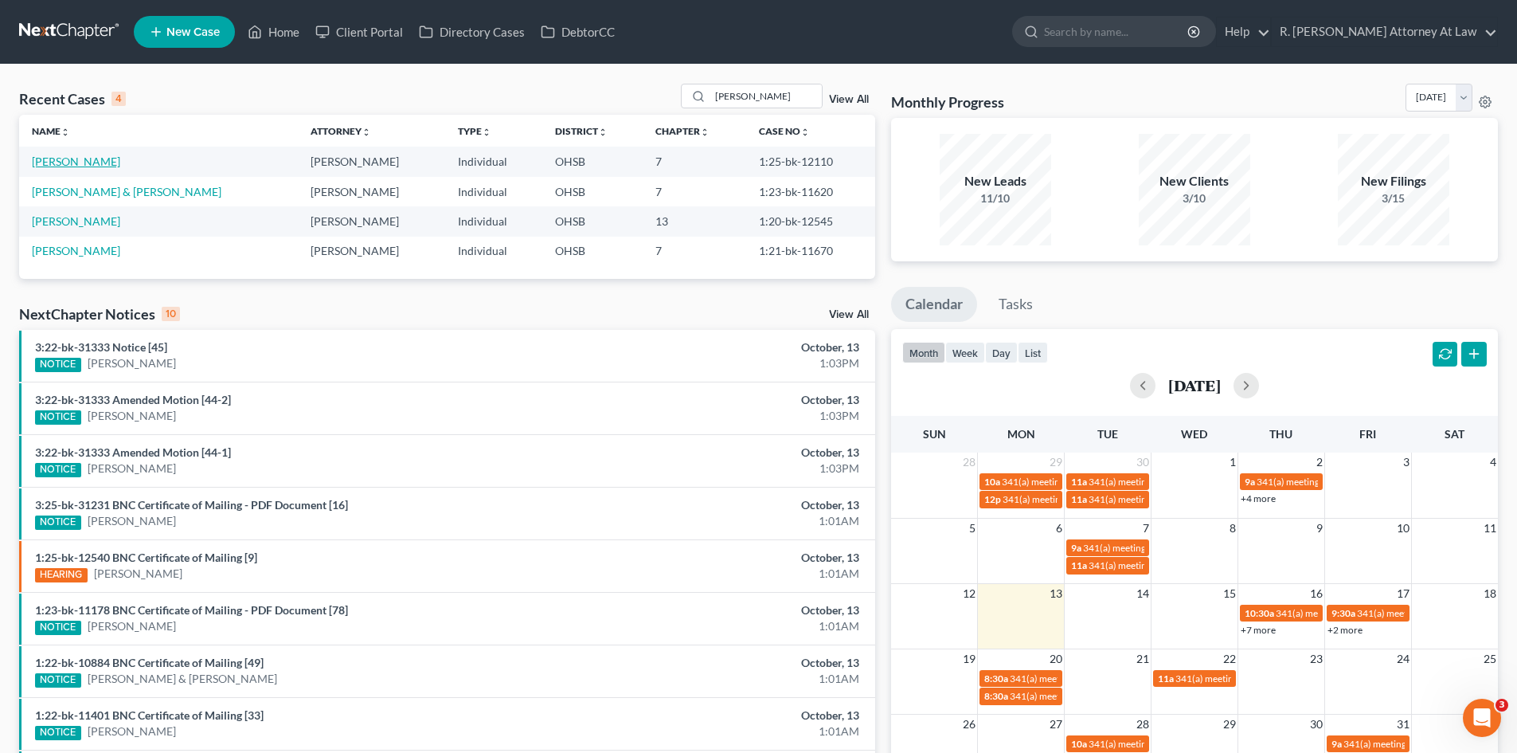
click at [98, 162] on link "[PERSON_NAME]" at bounding box center [76, 161] width 88 height 14
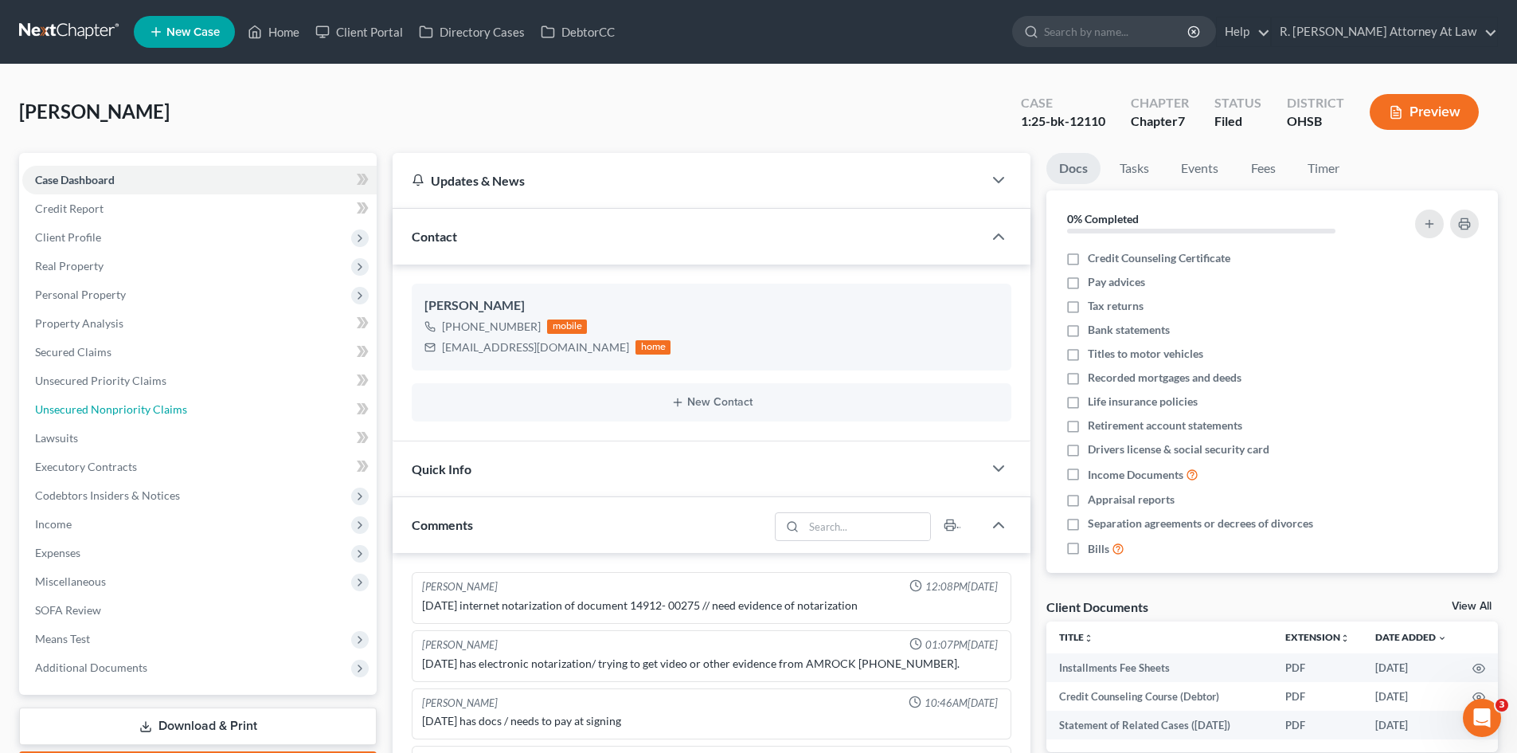
scroll to position [868, 0]
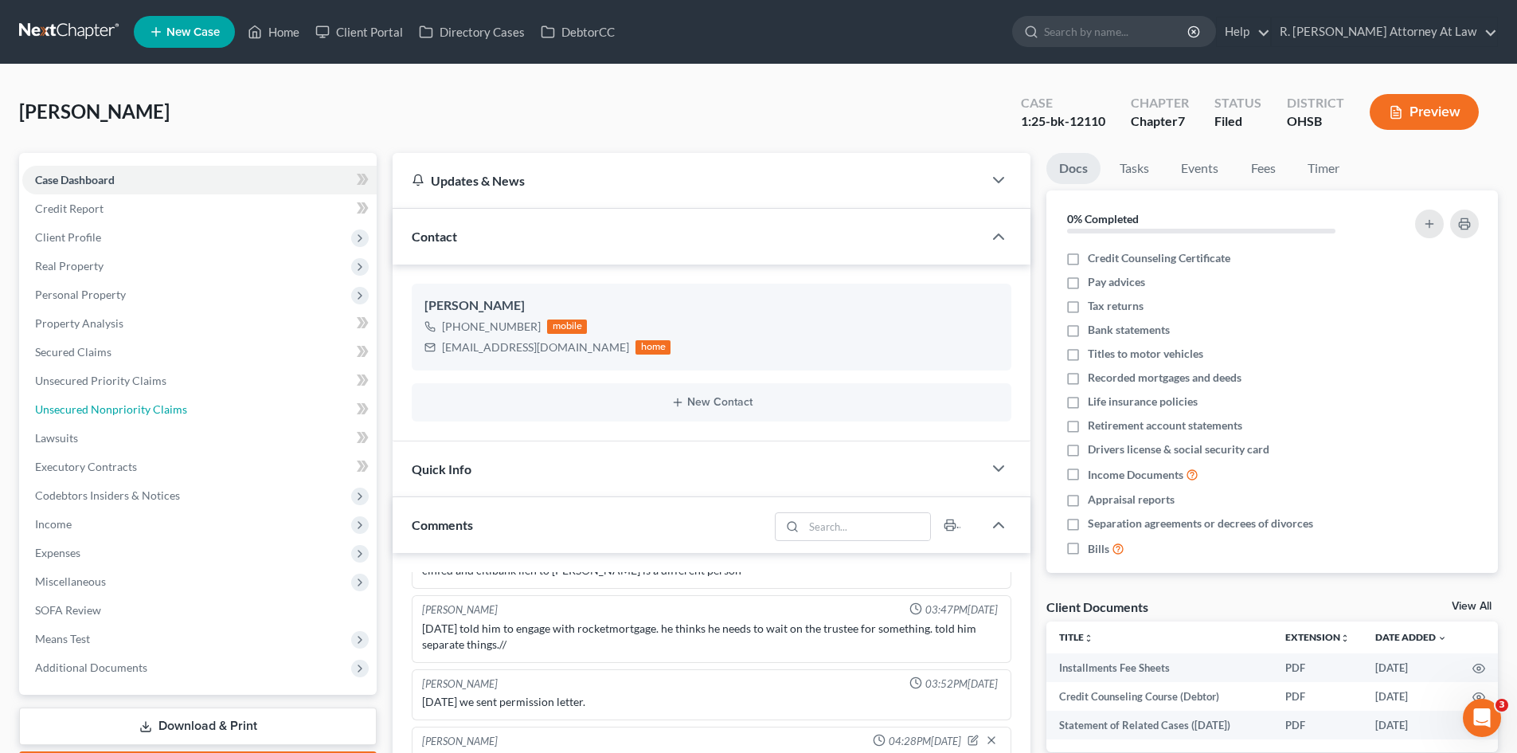
click at [75, 409] on span "Unsecured Nonpriority Claims" at bounding box center [111, 409] width 152 height 14
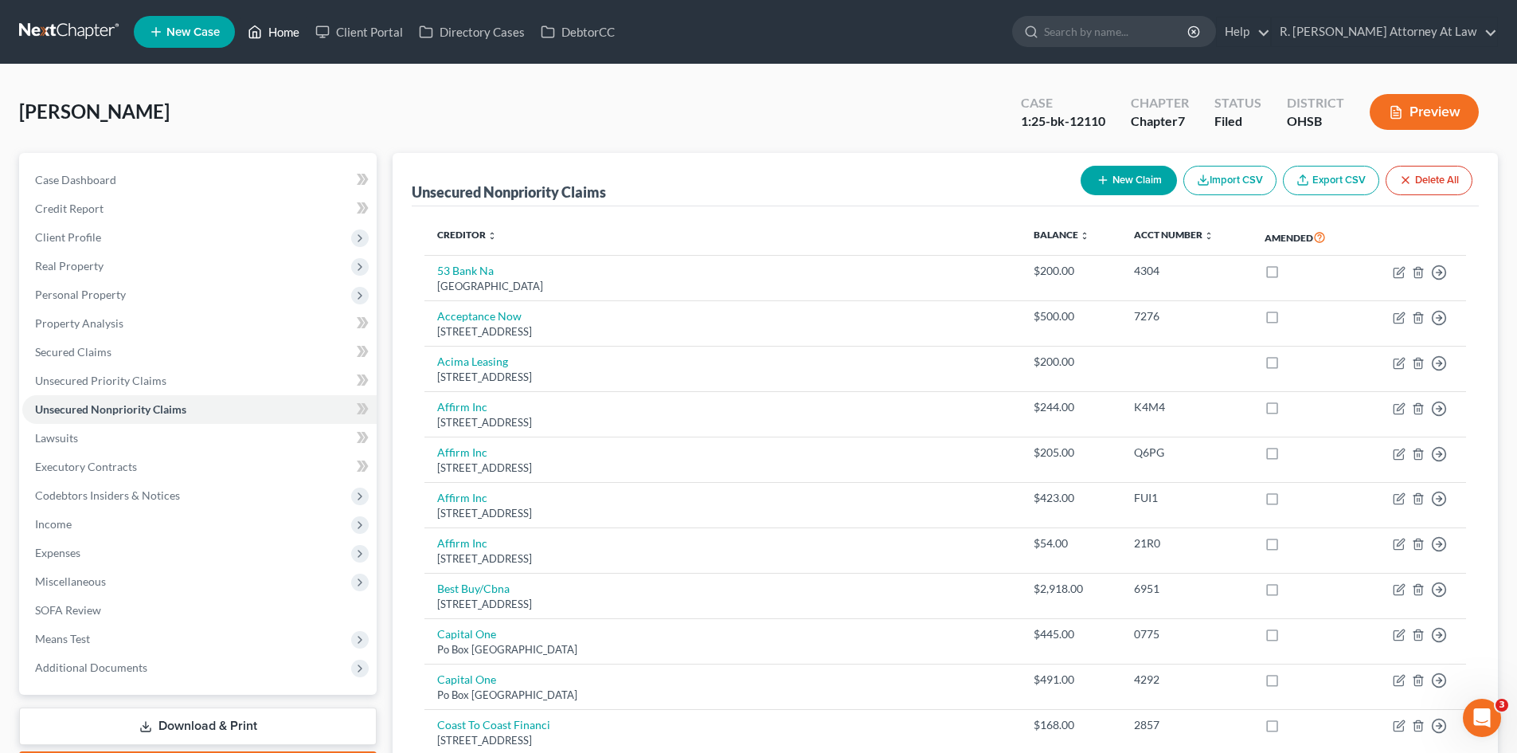
click at [281, 27] on link "Home" at bounding box center [274, 32] width 68 height 29
